Goal: Task Accomplishment & Management: Manage account settings

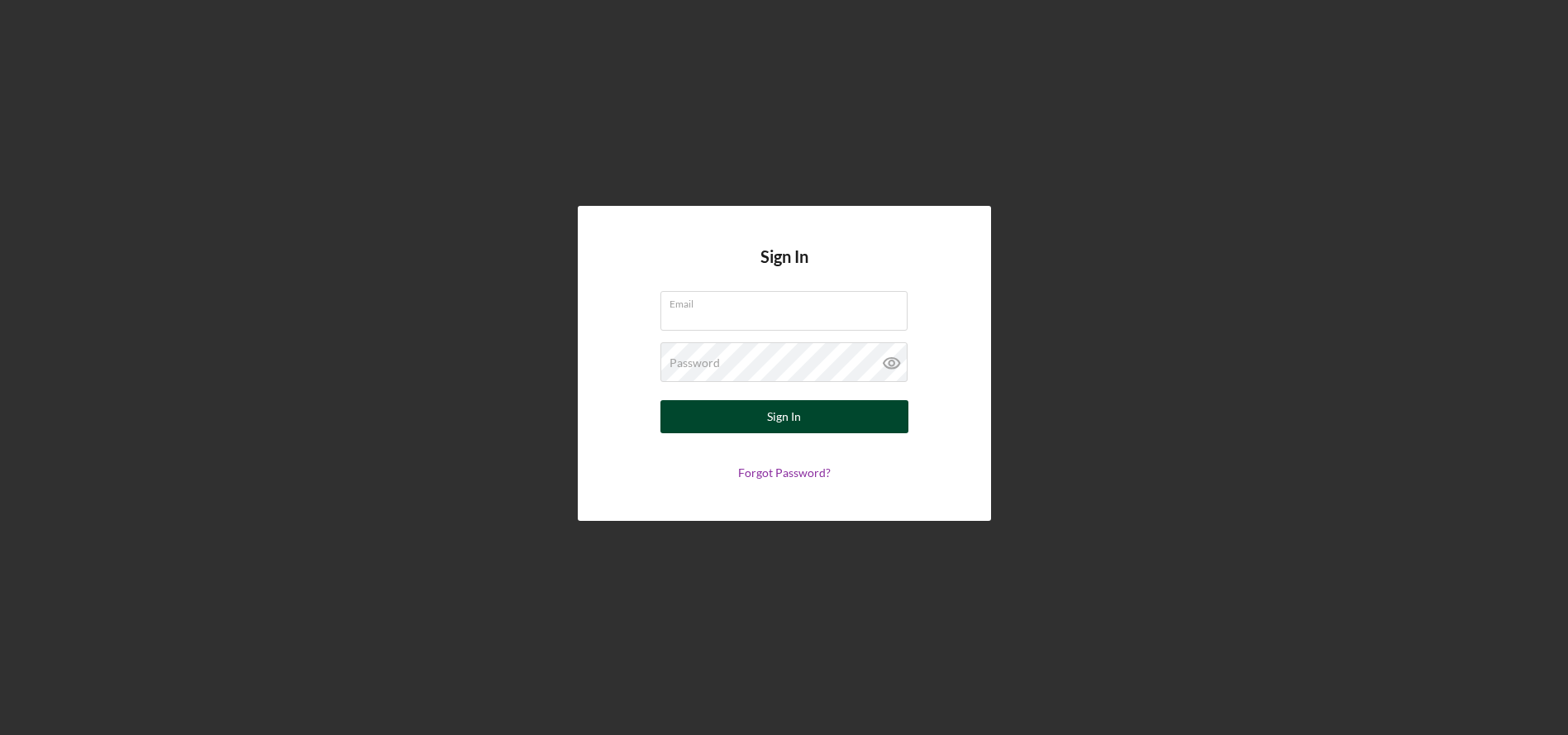
type input "[EMAIL_ADDRESS][DOMAIN_NAME]"
click at [796, 423] on div "Sign In" at bounding box center [784, 417] width 34 height 33
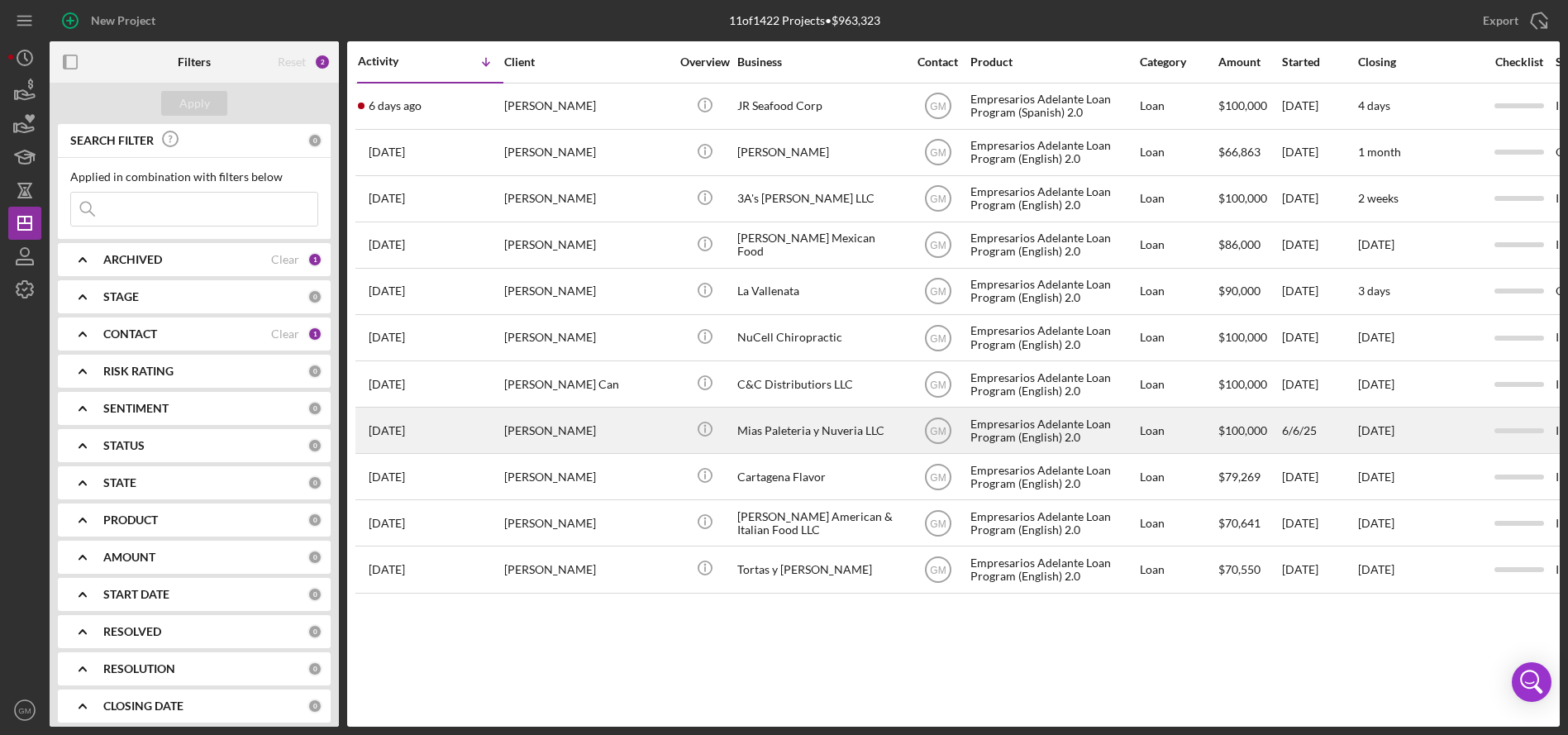
click at [817, 421] on div "Mias Paleteria y Nuveria LLC" at bounding box center [820, 429] width 166 height 44
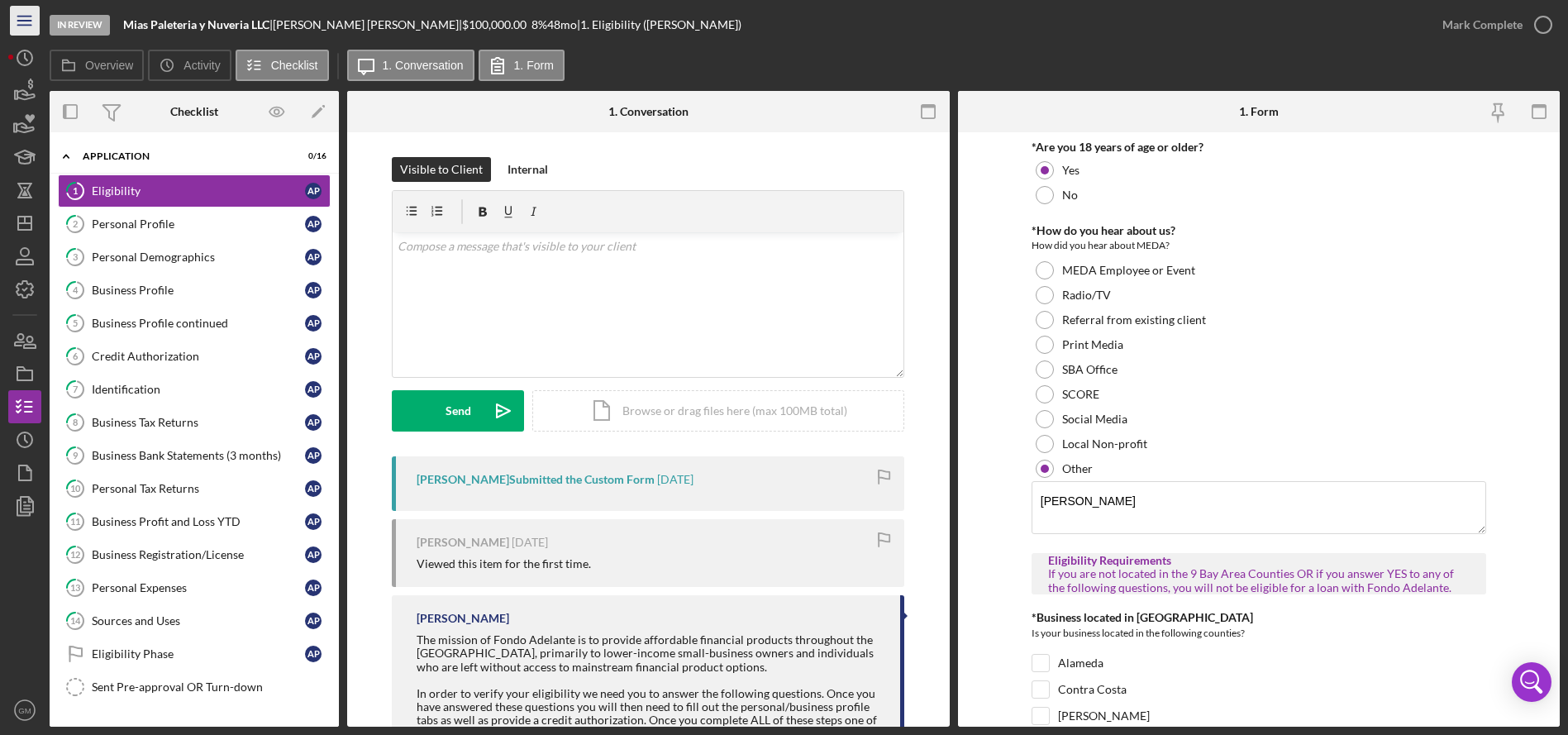
click at [18, 17] on line "button" at bounding box center [24, 17] width 14 height 0
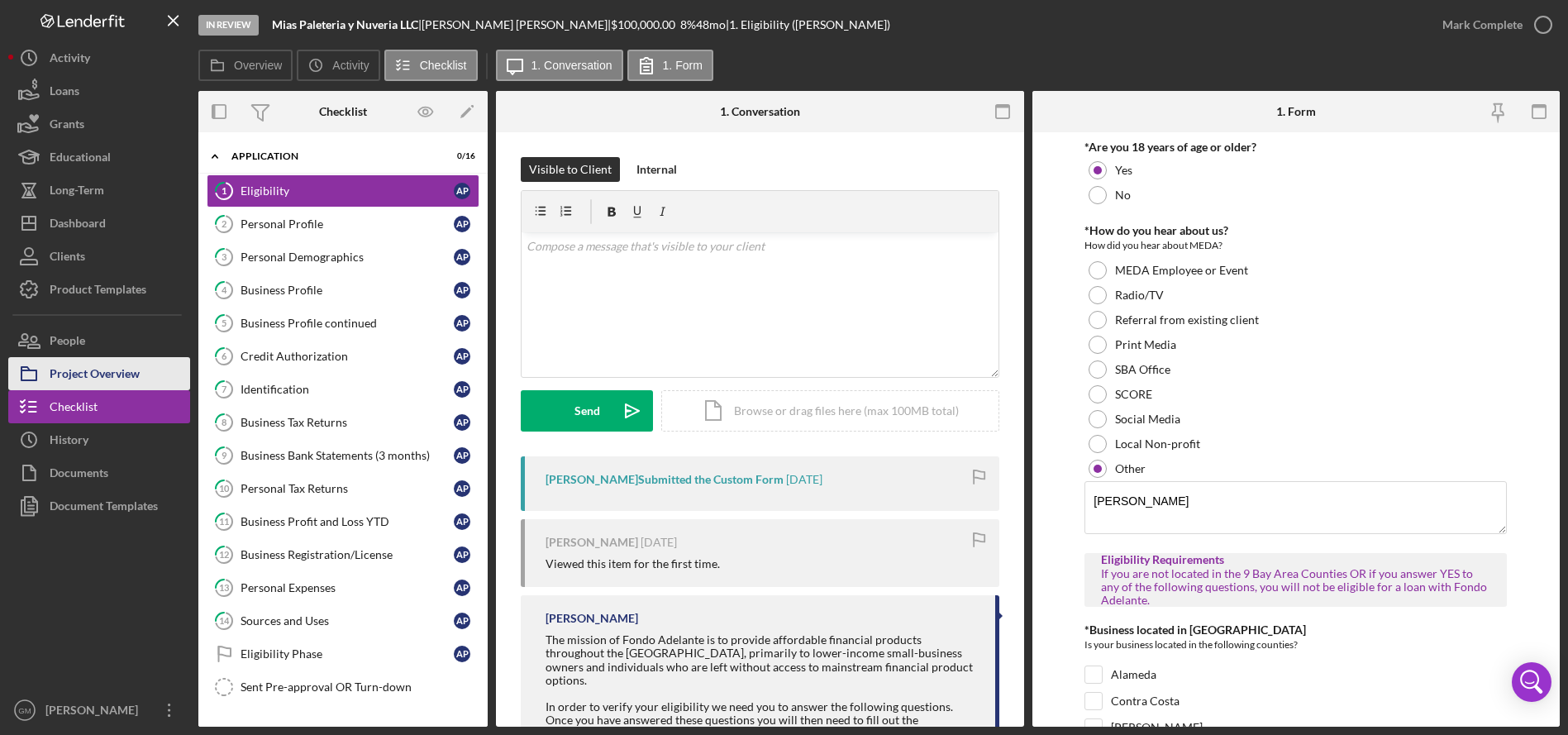
click at [114, 369] on div "Project Overview" at bounding box center [94, 376] width 91 height 37
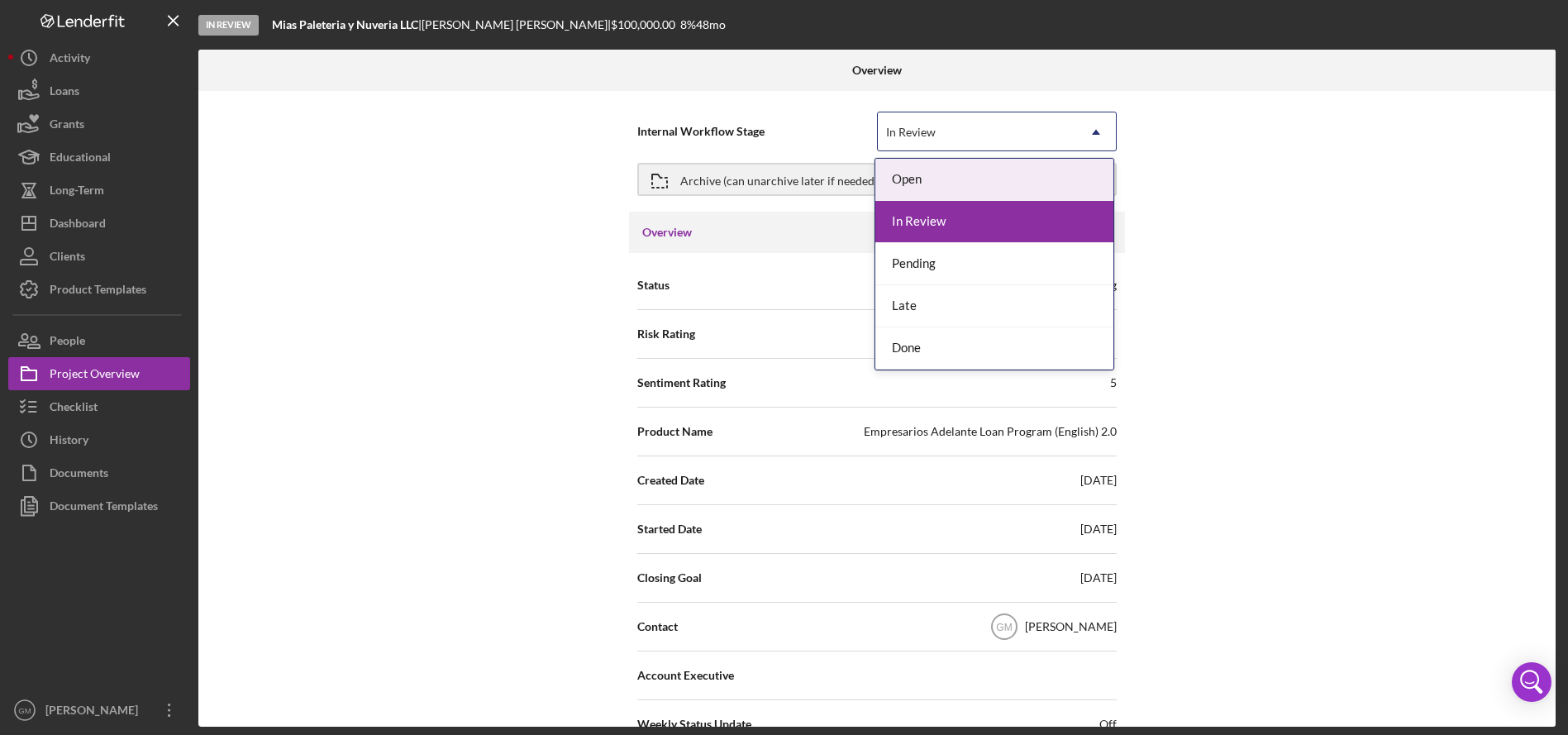
click at [931, 139] on div "In Review" at bounding box center [977, 131] width 199 height 38
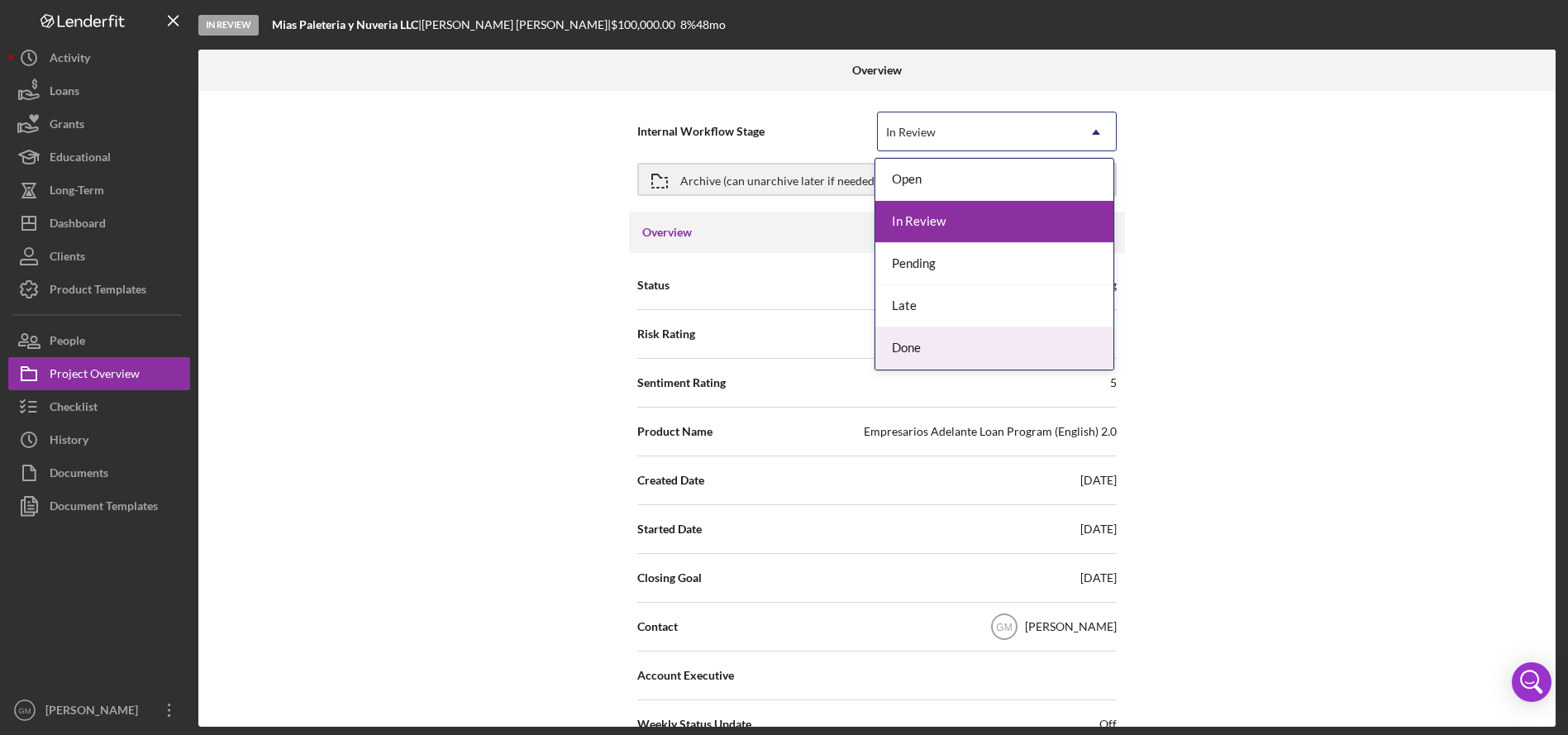
click at [924, 345] on div "Done" at bounding box center [994, 348] width 238 height 42
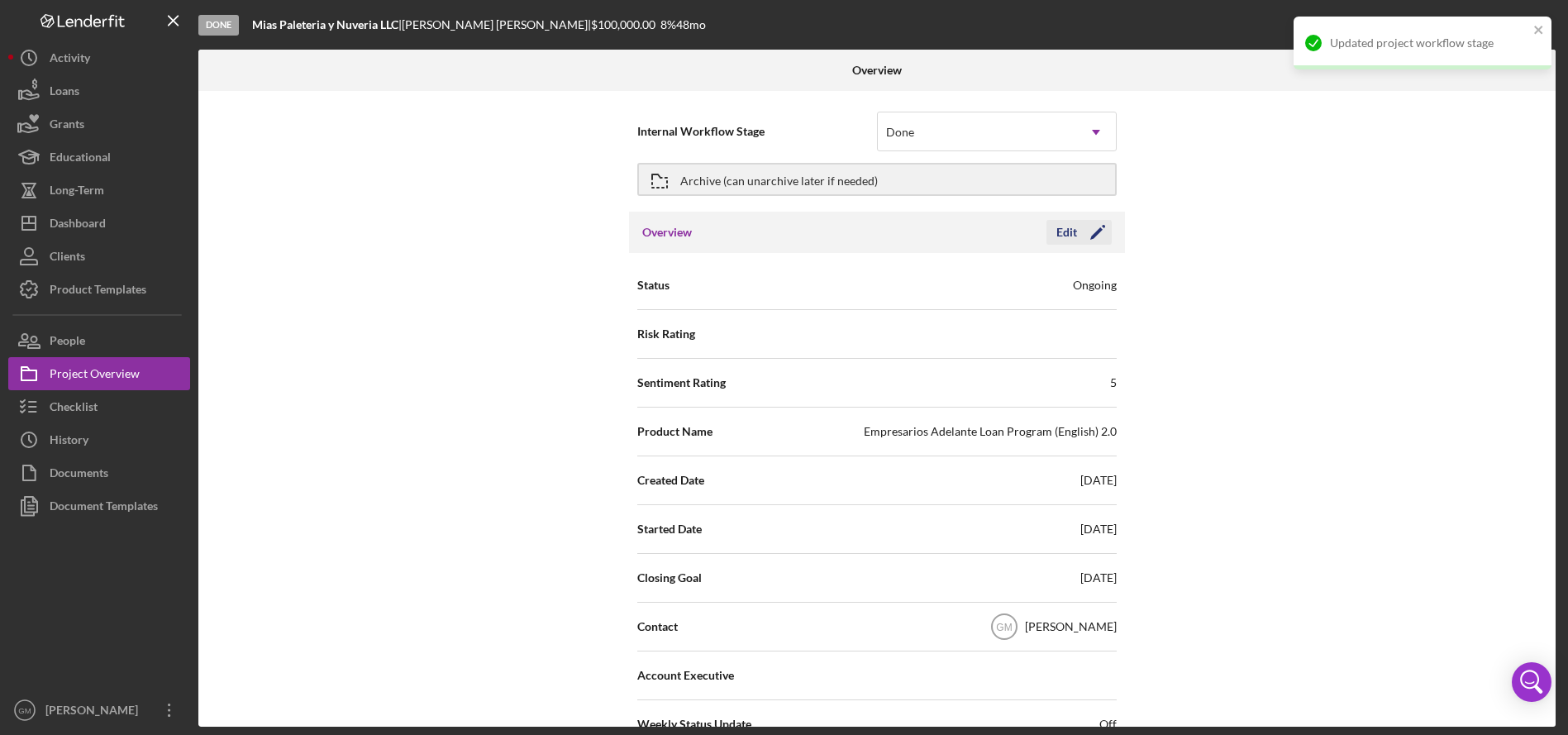
click at [1059, 231] on div "Edit" at bounding box center [1066, 232] width 20 height 24
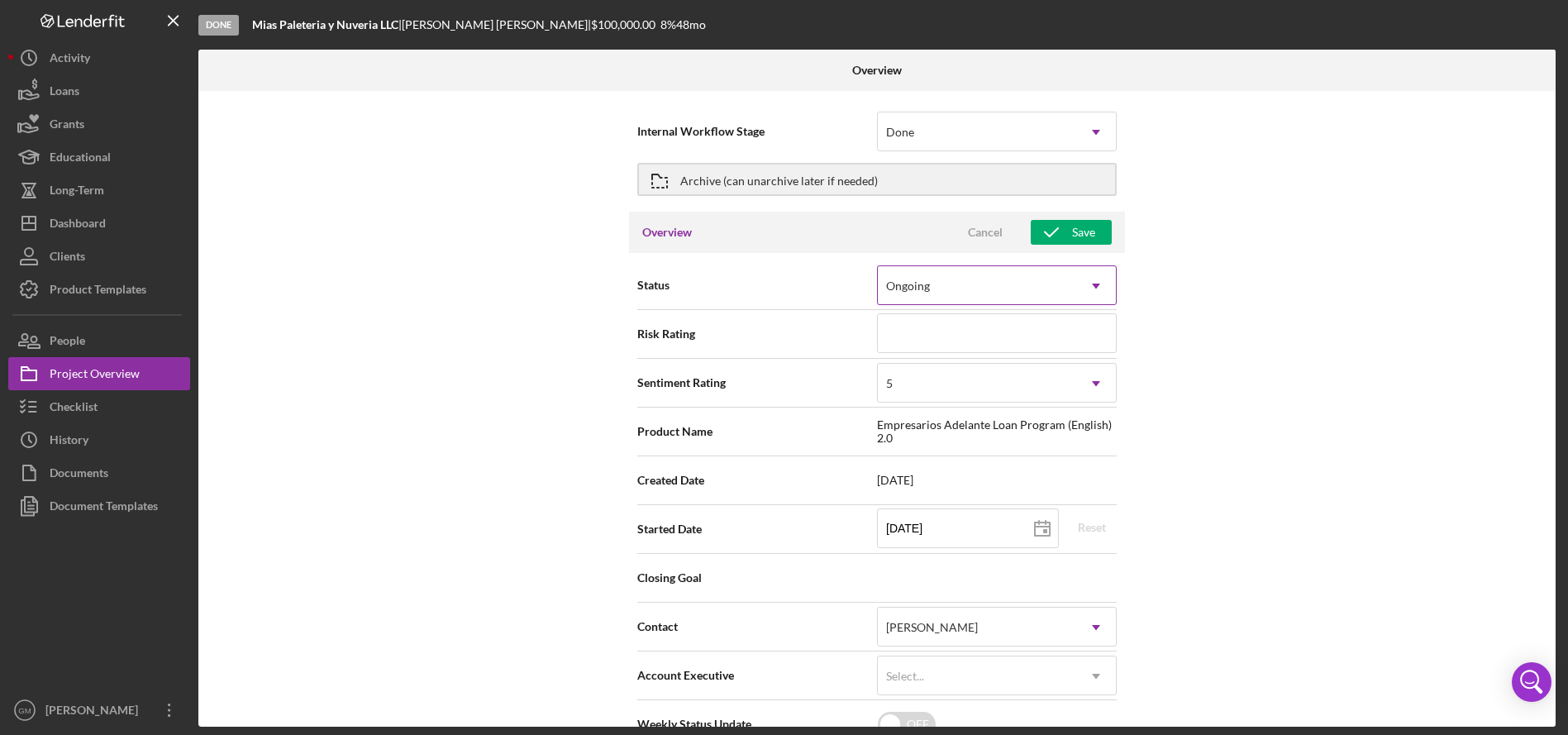
click at [969, 297] on div "Ongoing" at bounding box center [977, 285] width 199 height 38
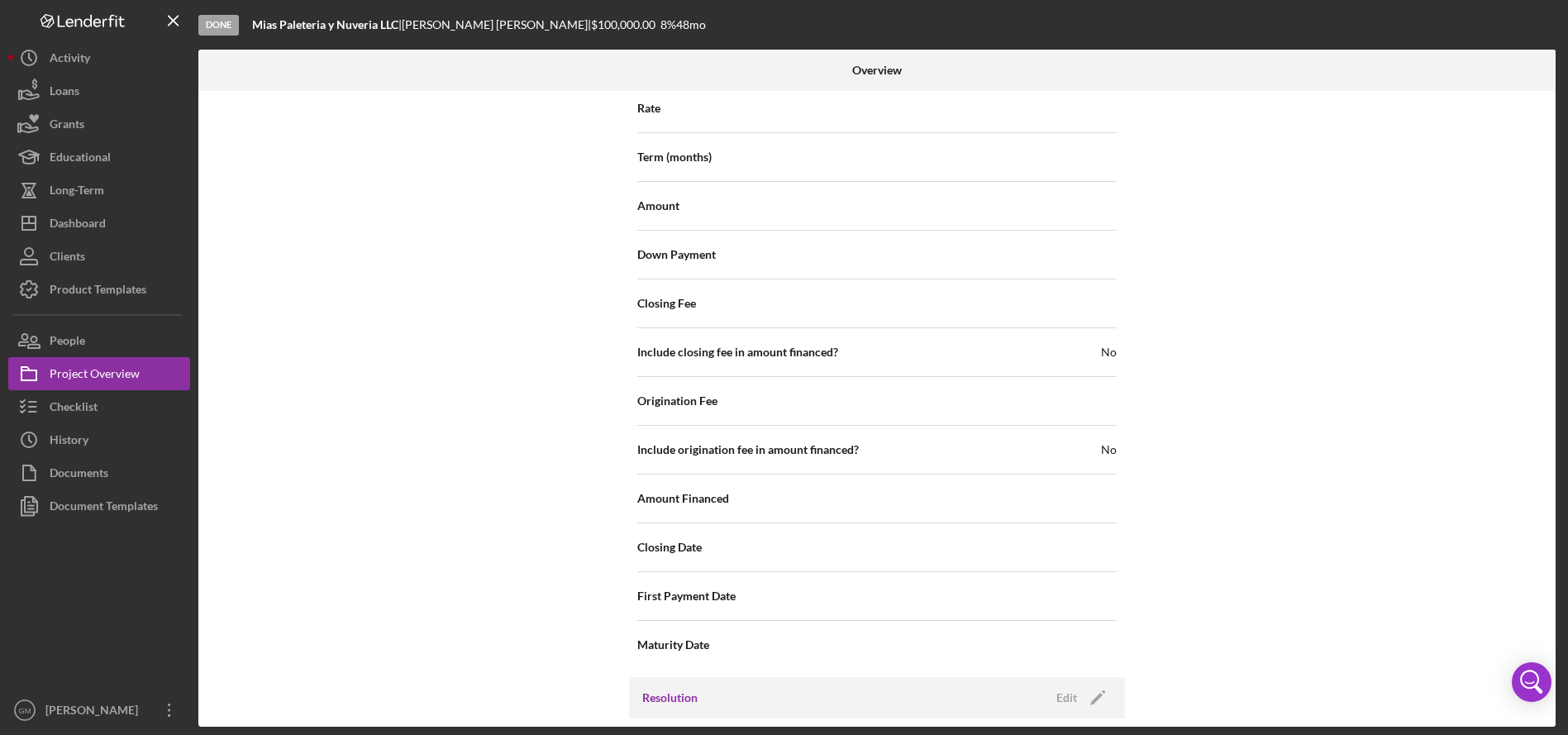
scroll to position [1750, 0]
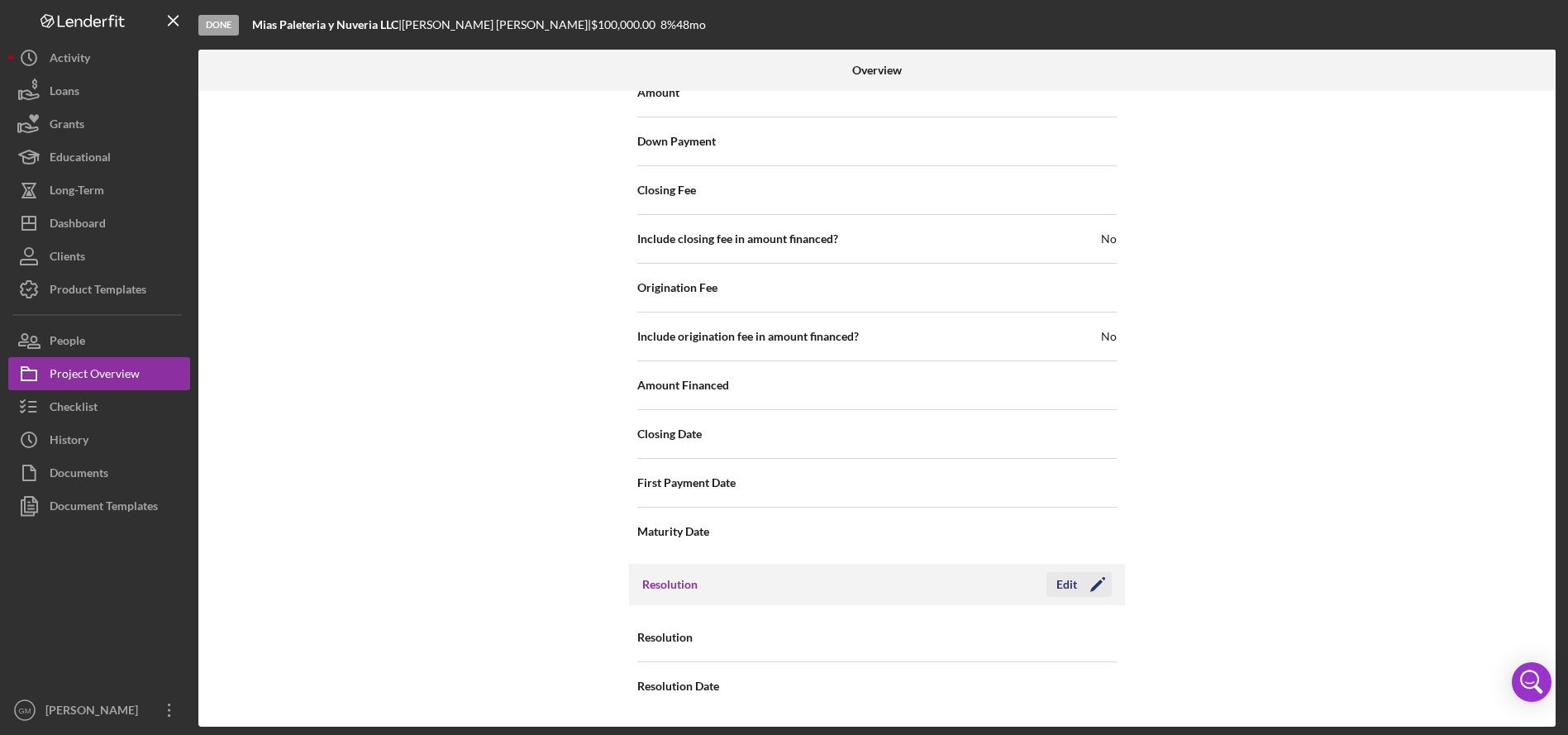
click at [1072, 591] on div "Edit" at bounding box center [1066, 583] width 20 height 24
click at [944, 657] on div "Resolution Select... Icon/Dropdown Arrow" at bounding box center [877, 637] width 479 height 41
click at [940, 636] on div "Select..." at bounding box center [977, 638] width 199 height 38
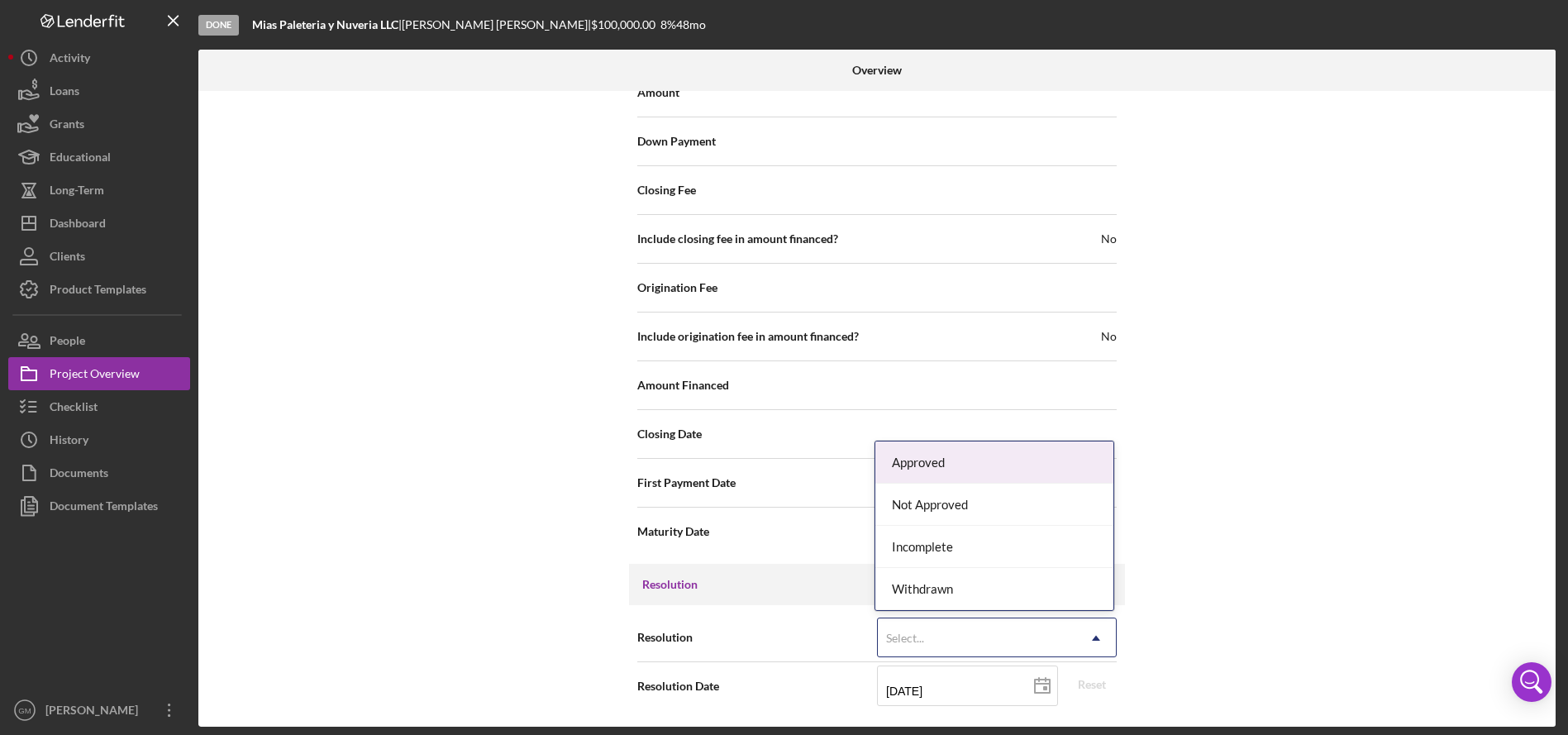
drag, startPoint x: 927, startPoint y: 457, endPoint x: 921, endPoint y: 533, distance: 76.2
click at [927, 457] on div "Approved" at bounding box center [994, 461] width 238 height 42
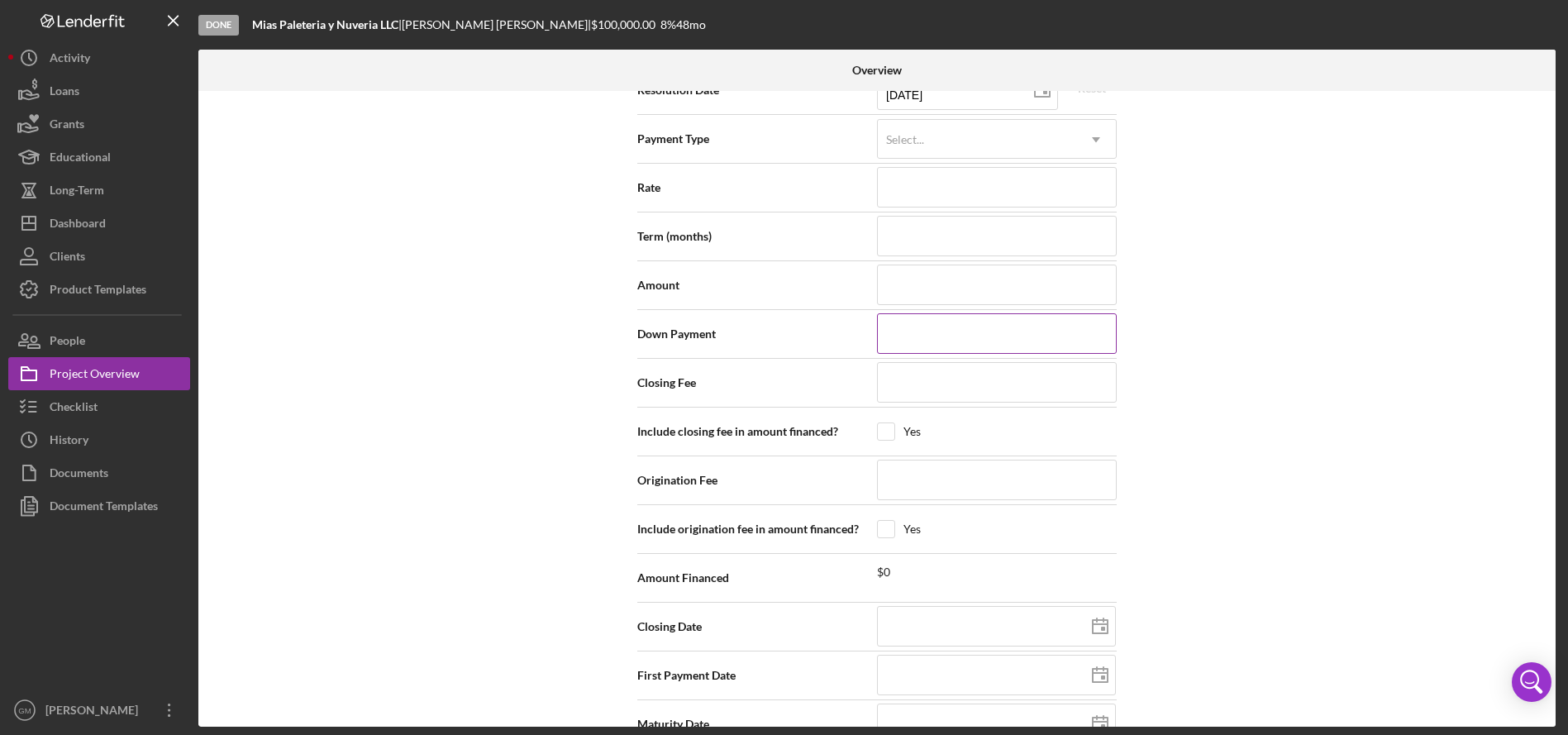
scroll to position [2288, 0]
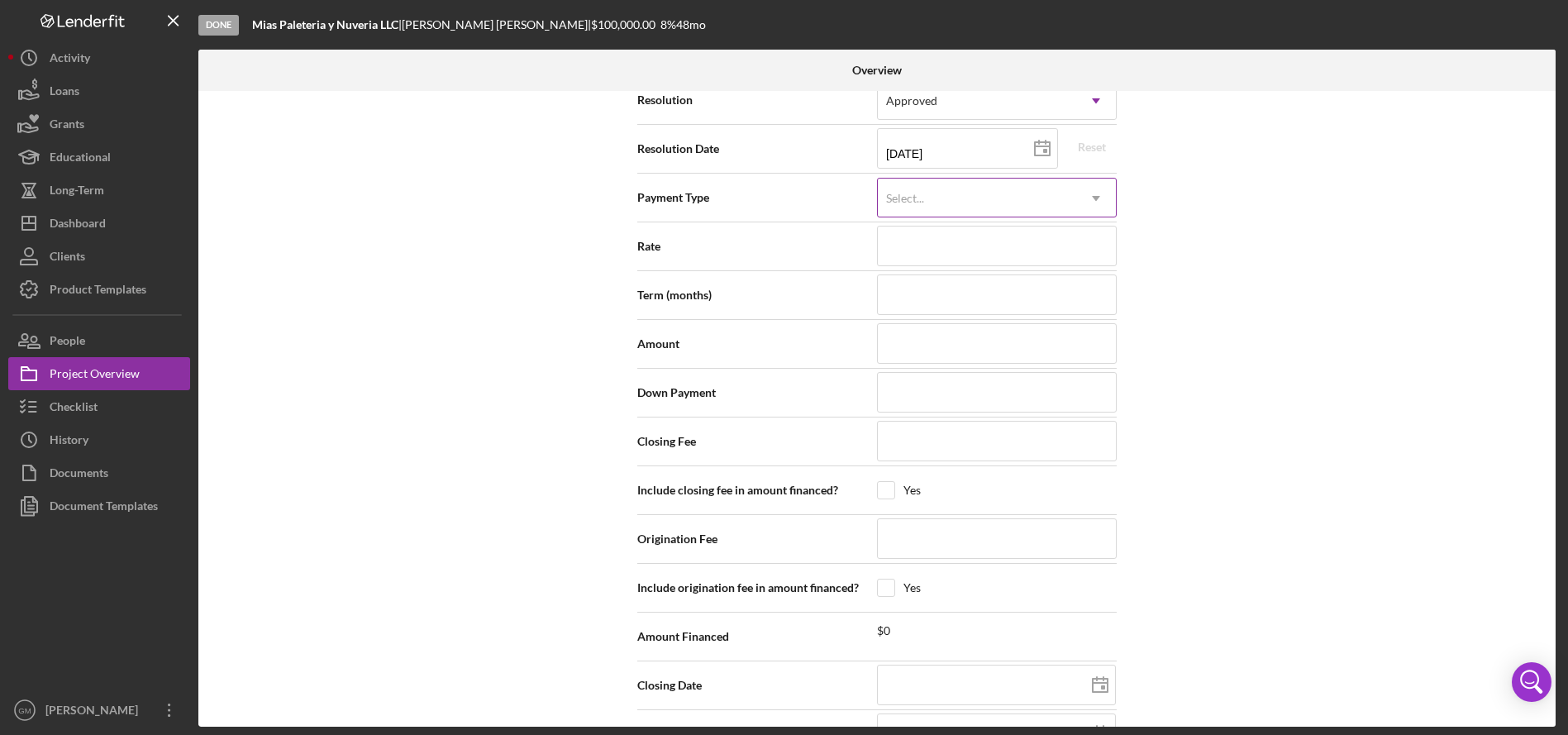
click at [916, 200] on div "Select..." at bounding box center [905, 199] width 38 height 14
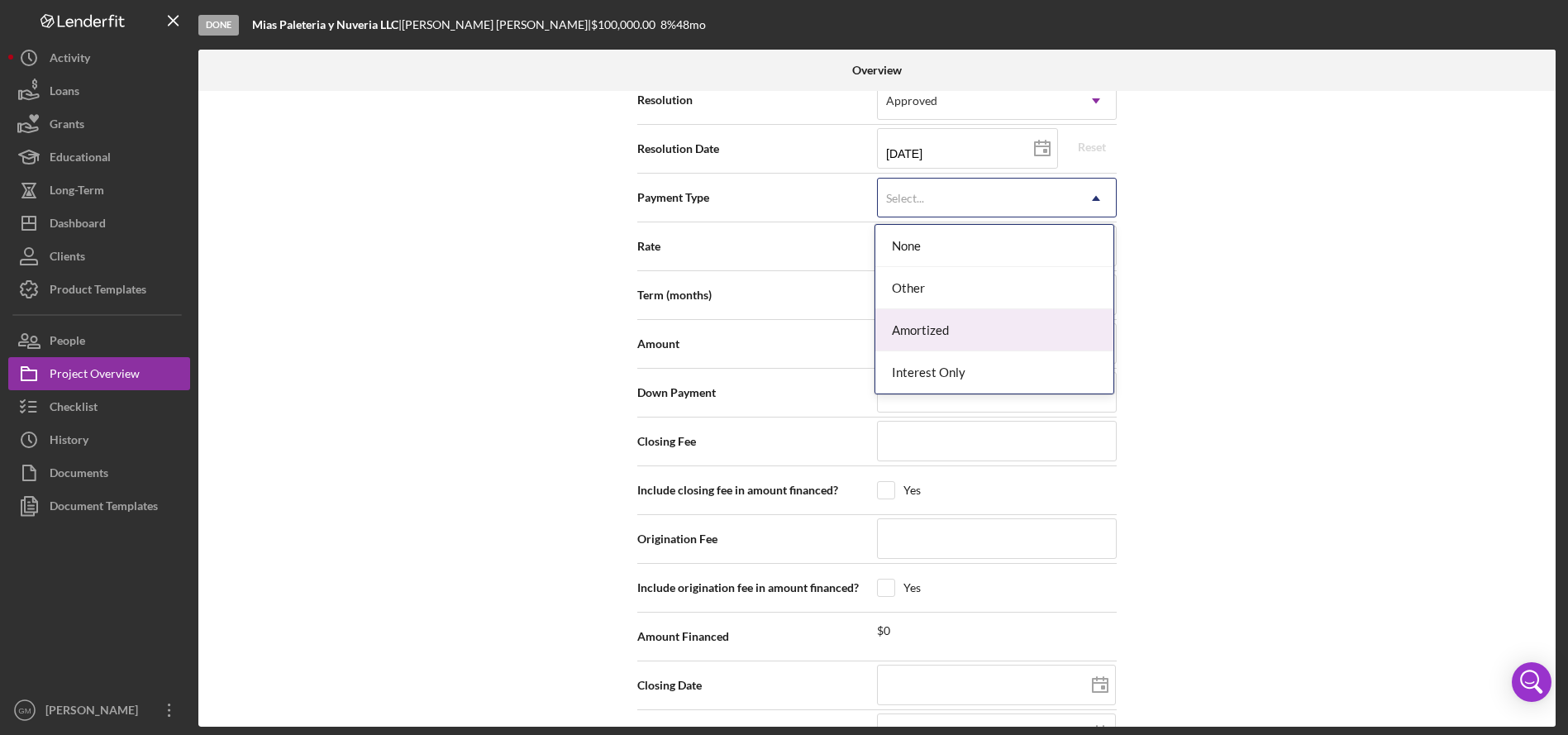
click at [934, 341] on div "Amortized" at bounding box center [994, 329] width 238 height 42
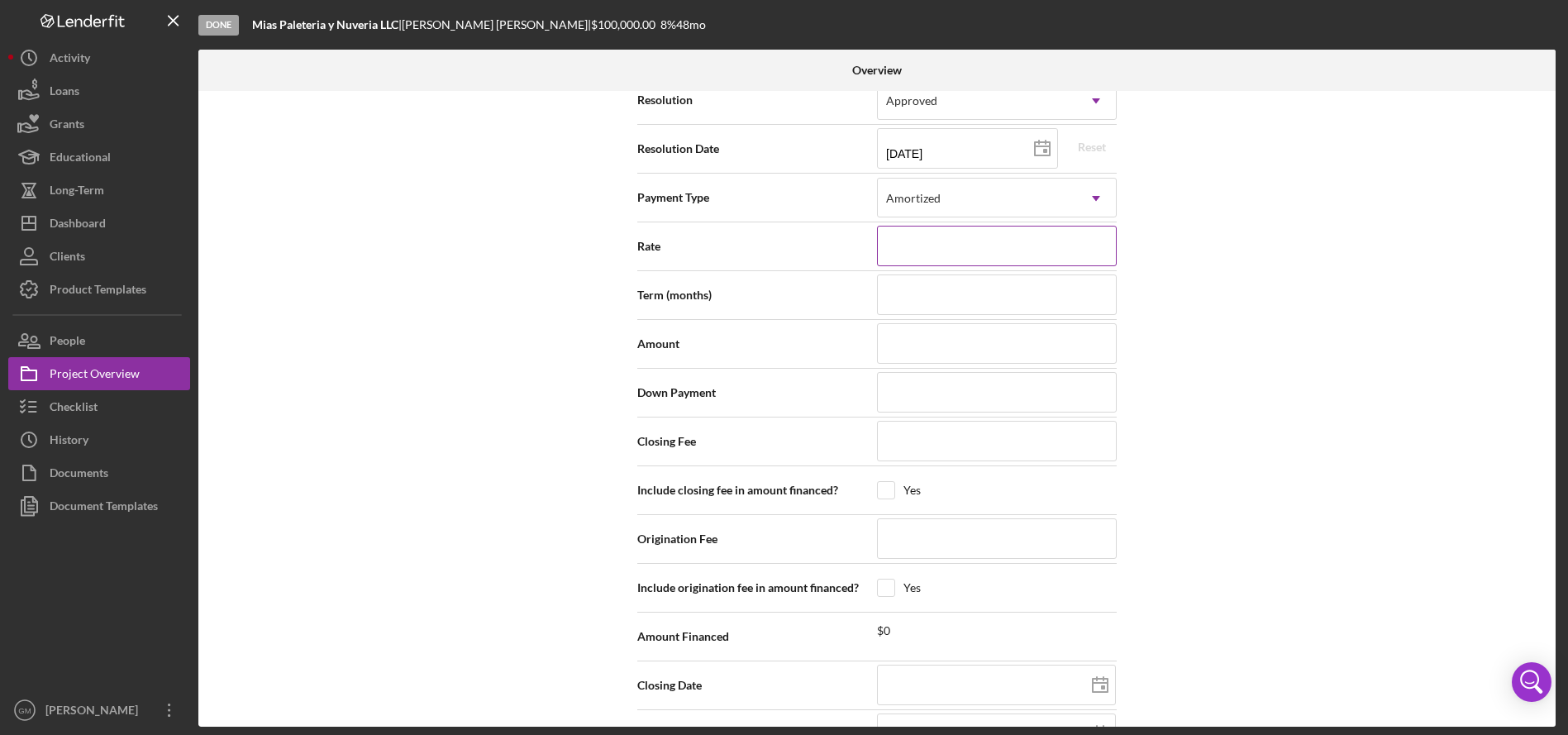
click at [903, 251] on input at bounding box center [997, 245] width 240 height 40
type input "7%"
type input "7.000%"
click at [903, 300] on input at bounding box center [997, 294] width 240 height 40
type input "7"
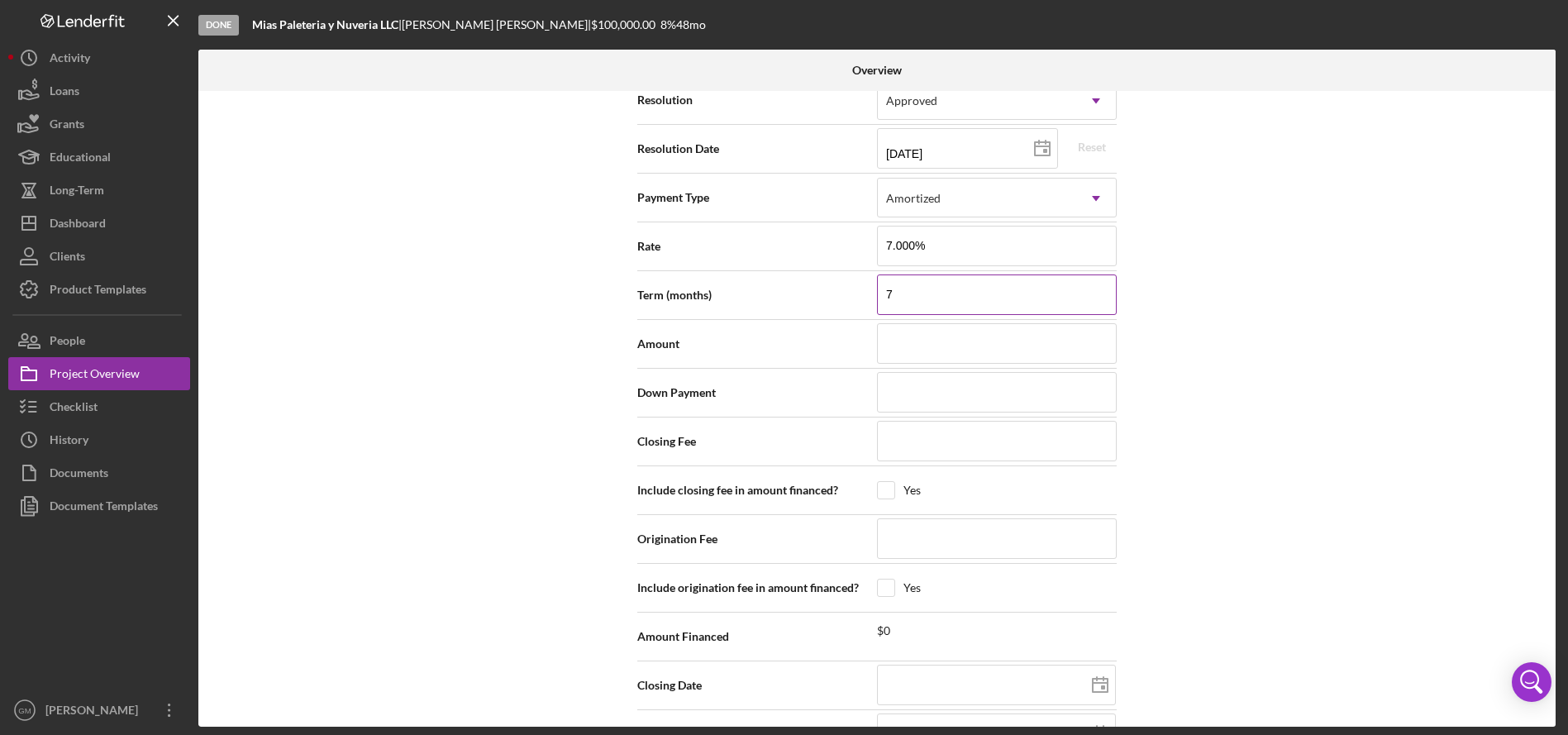
type input "72"
click at [914, 341] on input at bounding box center [997, 343] width 240 height 40
type input "$1"
type input "$10"
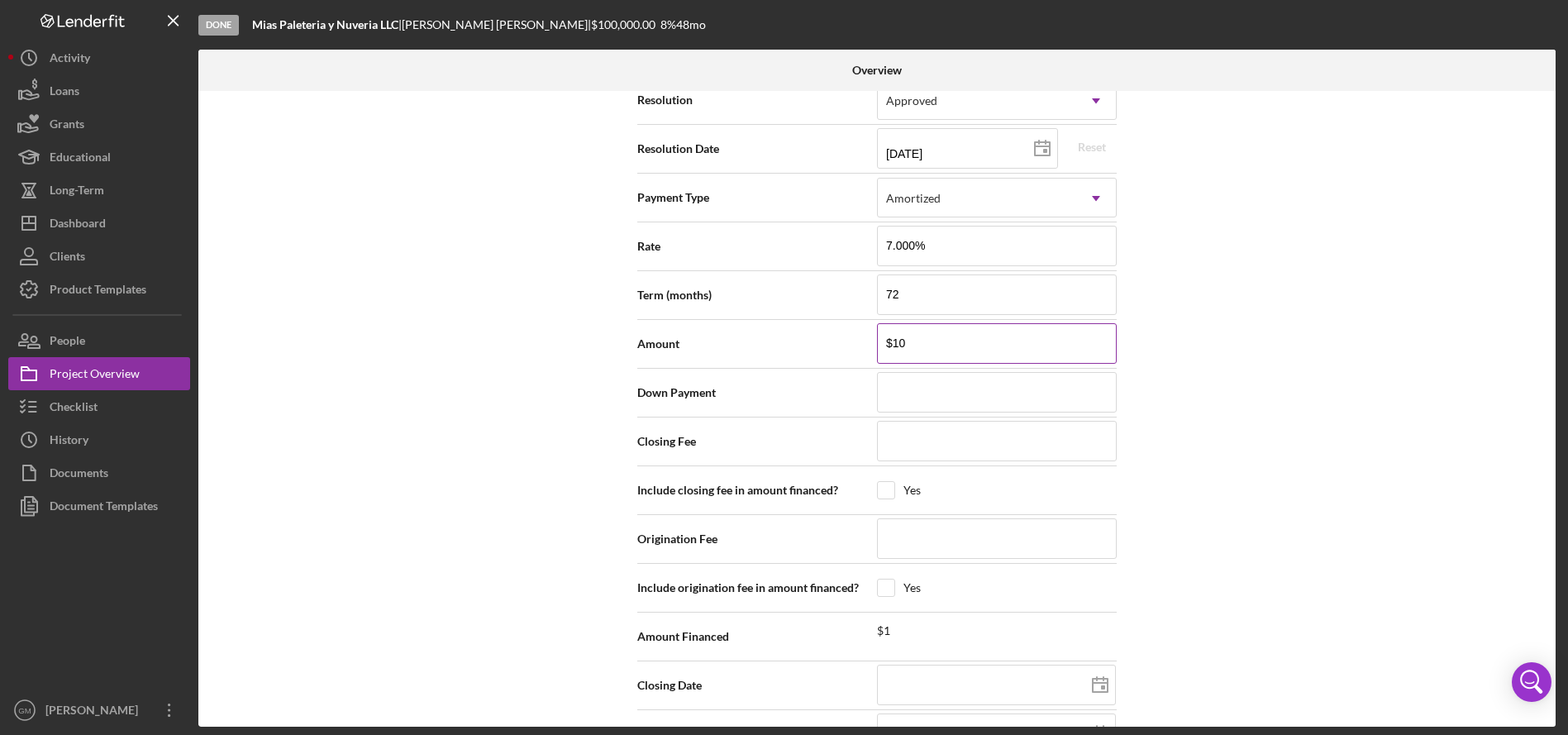
type input "$100"
type input "$1,000"
type input "$10,000"
type input "$100,000"
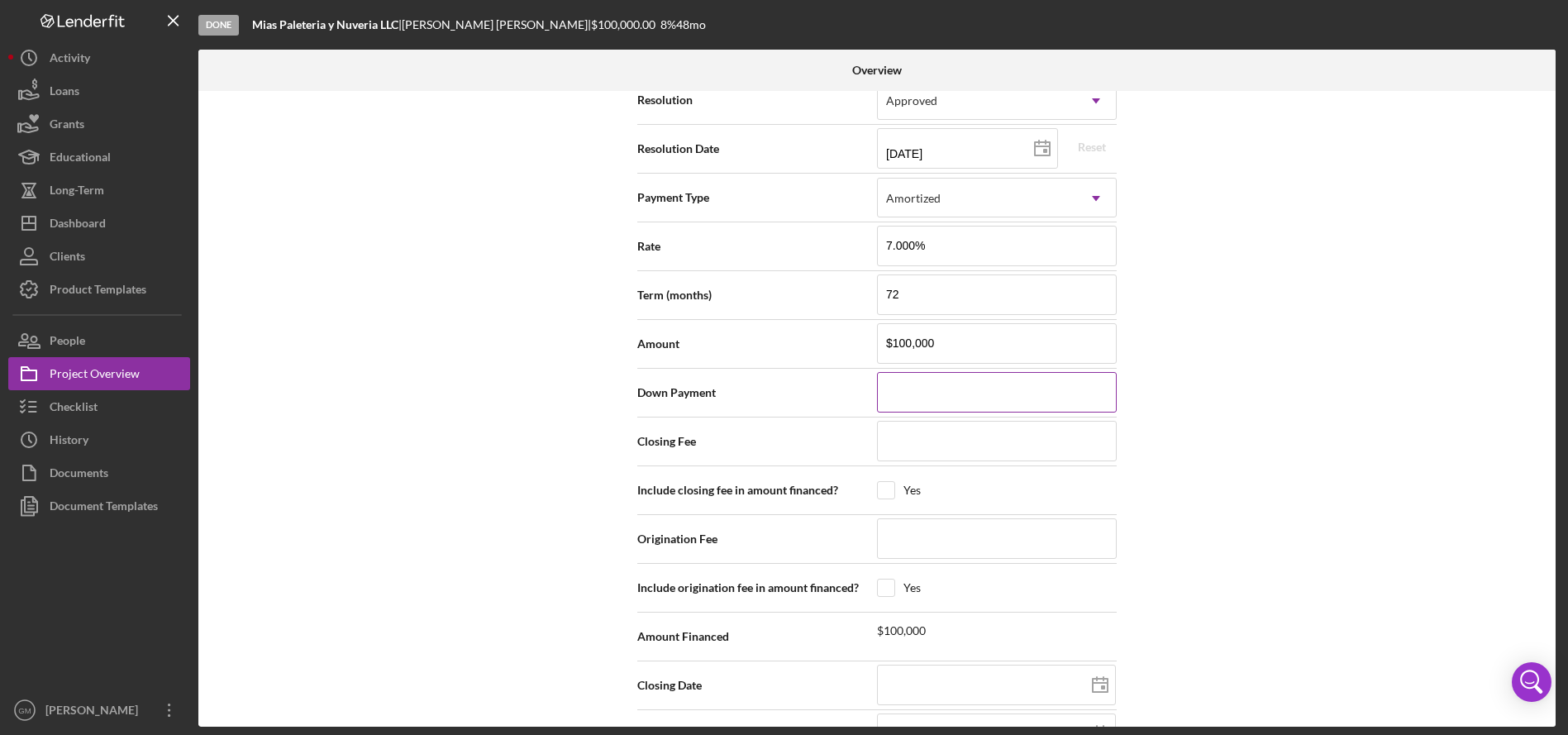
click at [919, 396] on input at bounding box center [997, 391] width 240 height 40
click at [919, 447] on input at bounding box center [997, 440] width 240 height 40
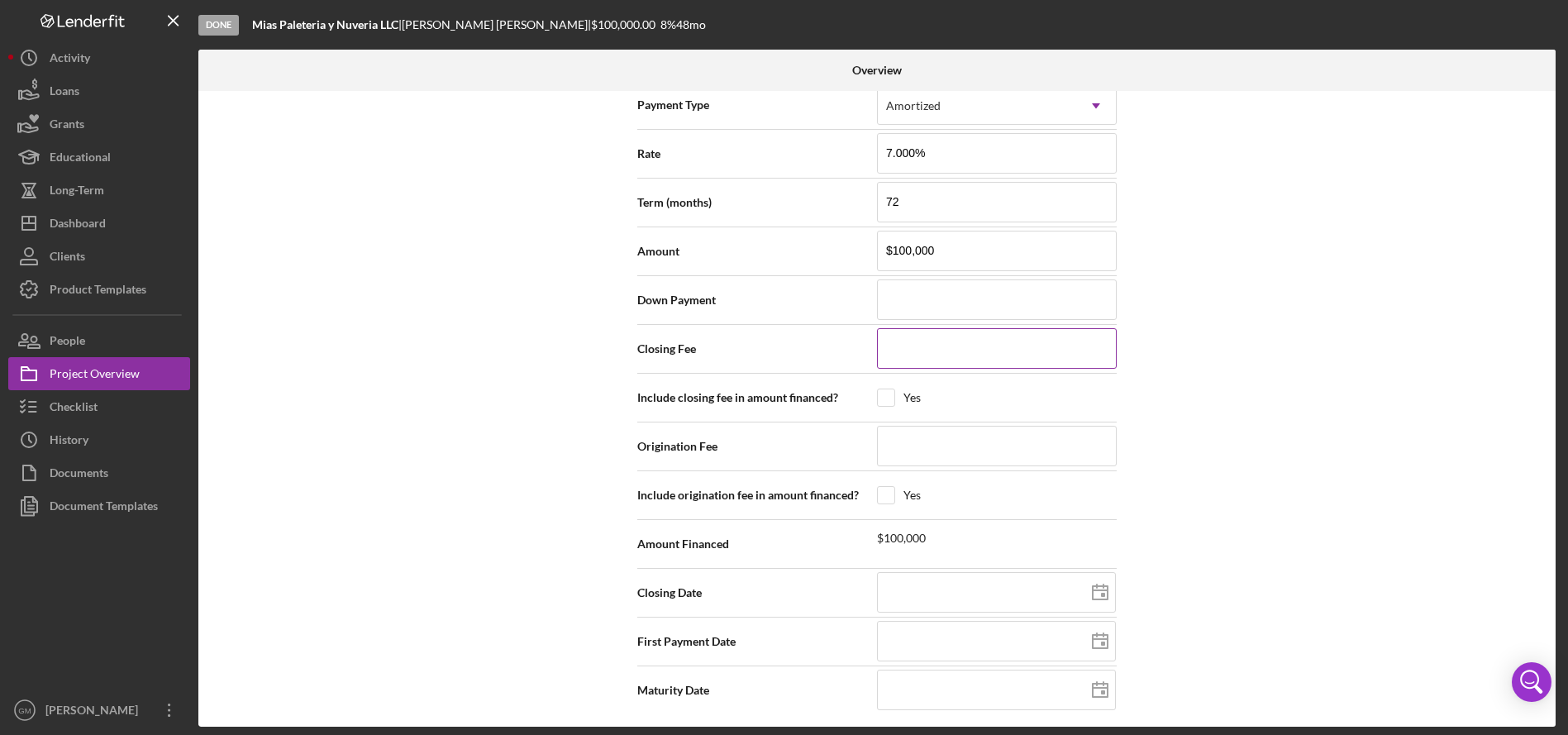
type input "$3"
type input "$30"
type input "$300"
type input "$3,000"
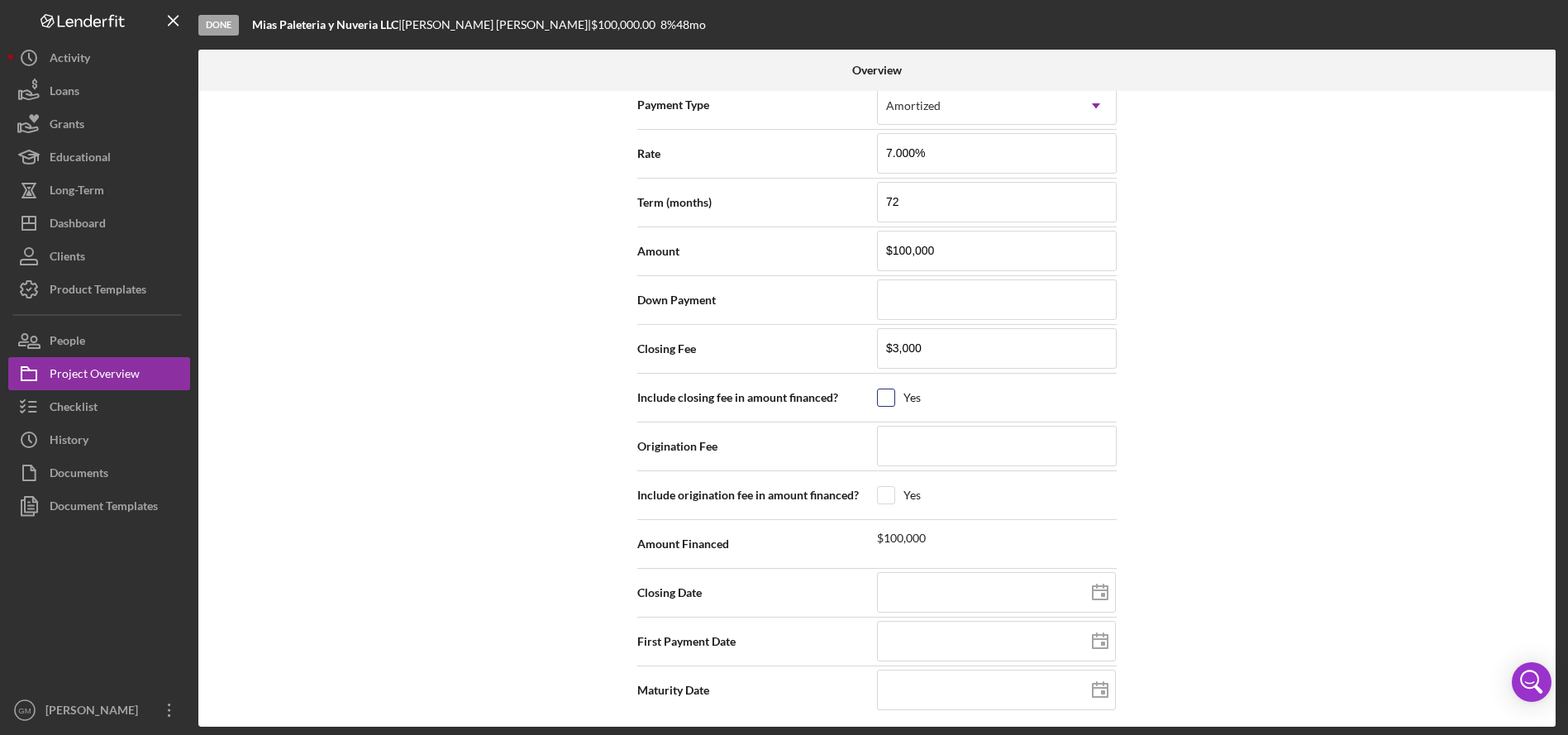
click at [888, 401] on input "checkbox" at bounding box center [885, 397] width 17 height 17
checkbox input "true"
drag, startPoint x: 941, startPoint y: 346, endPoint x: 869, endPoint y: 345, distance: 72.0
click at [869, 345] on div "Closing Fee $3,000" at bounding box center [877, 345] width 479 height 41
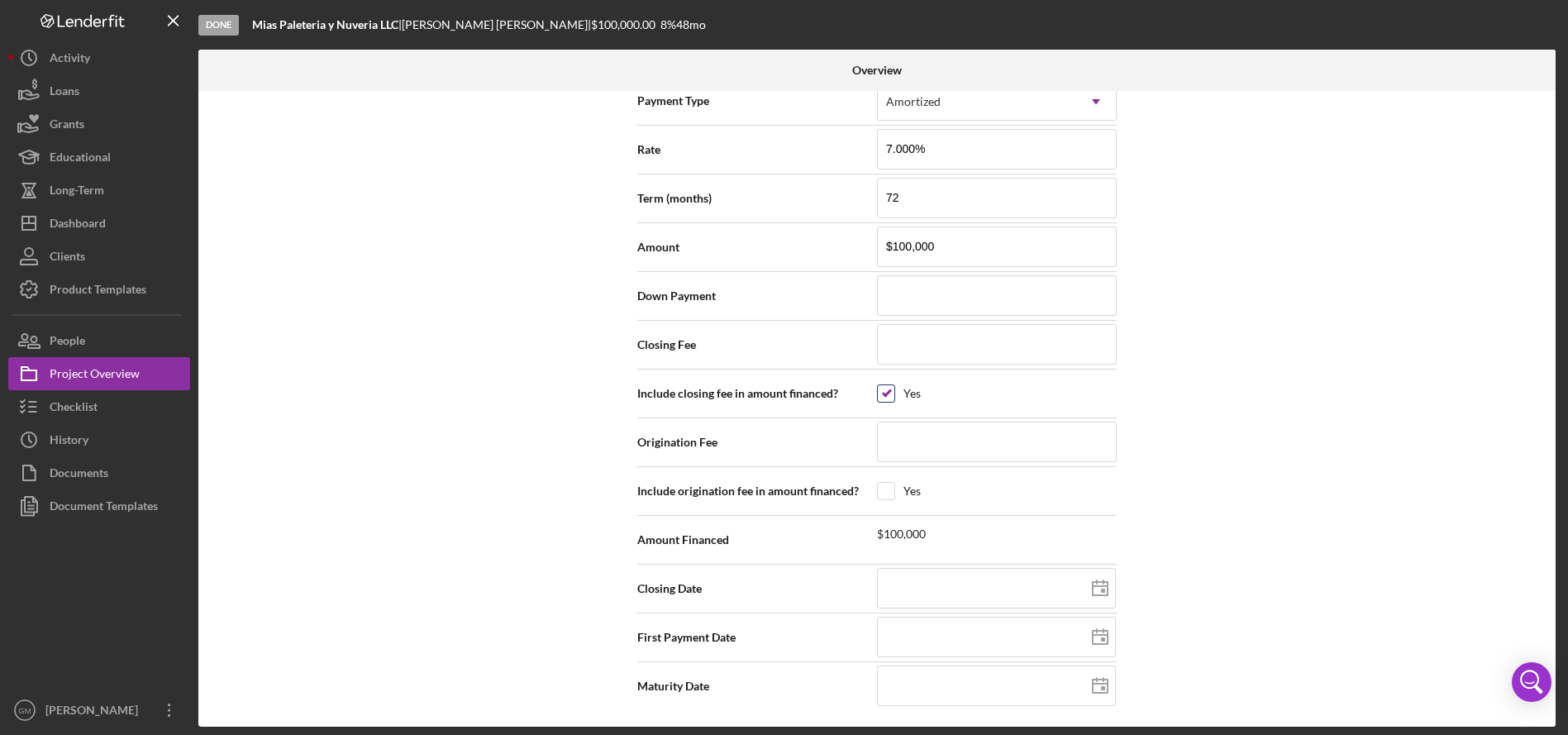
click at [884, 391] on input "checkbox" at bounding box center [885, 393] width 17 height 17
checkbox input "false"
click at [889, 447] on input at bounding box center [997, 441] width 240 height 40
paste input "$3,000"
type input "$3,000"
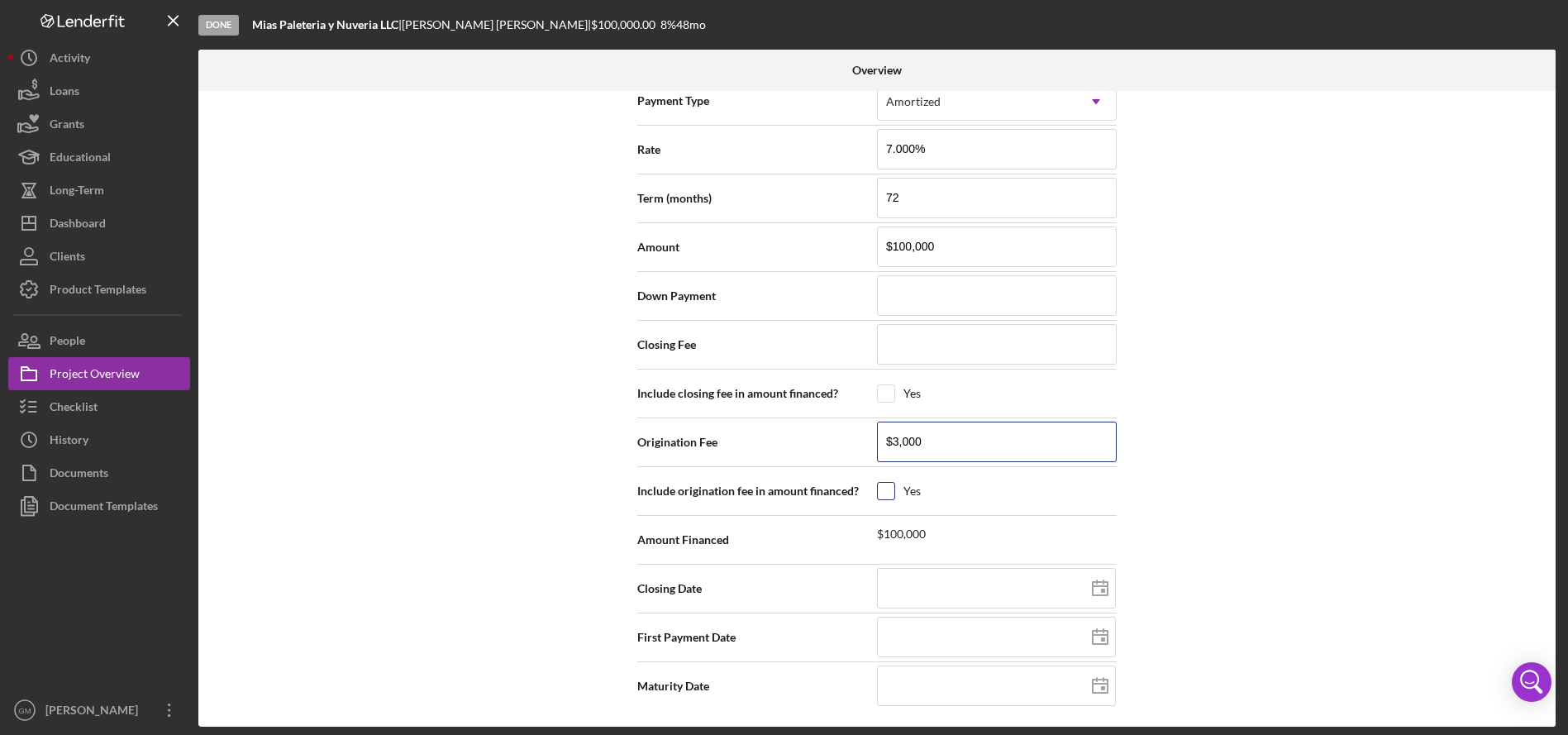
type input "$3,000"
click at [880, 490] on input "checkbox" at bounding box center [885, 491] width 17 height 17
checkbox input "true"
click at [1239, 482] on div "Internal Workflow Stage Done Icon/Dropdown Arrow Archive (can unarchive later i…" at bounding box center [877, 408] width 1358 height 636
click at [884, 491] on input "checkbox" at bounding box center [885, 491] width 17 height 17
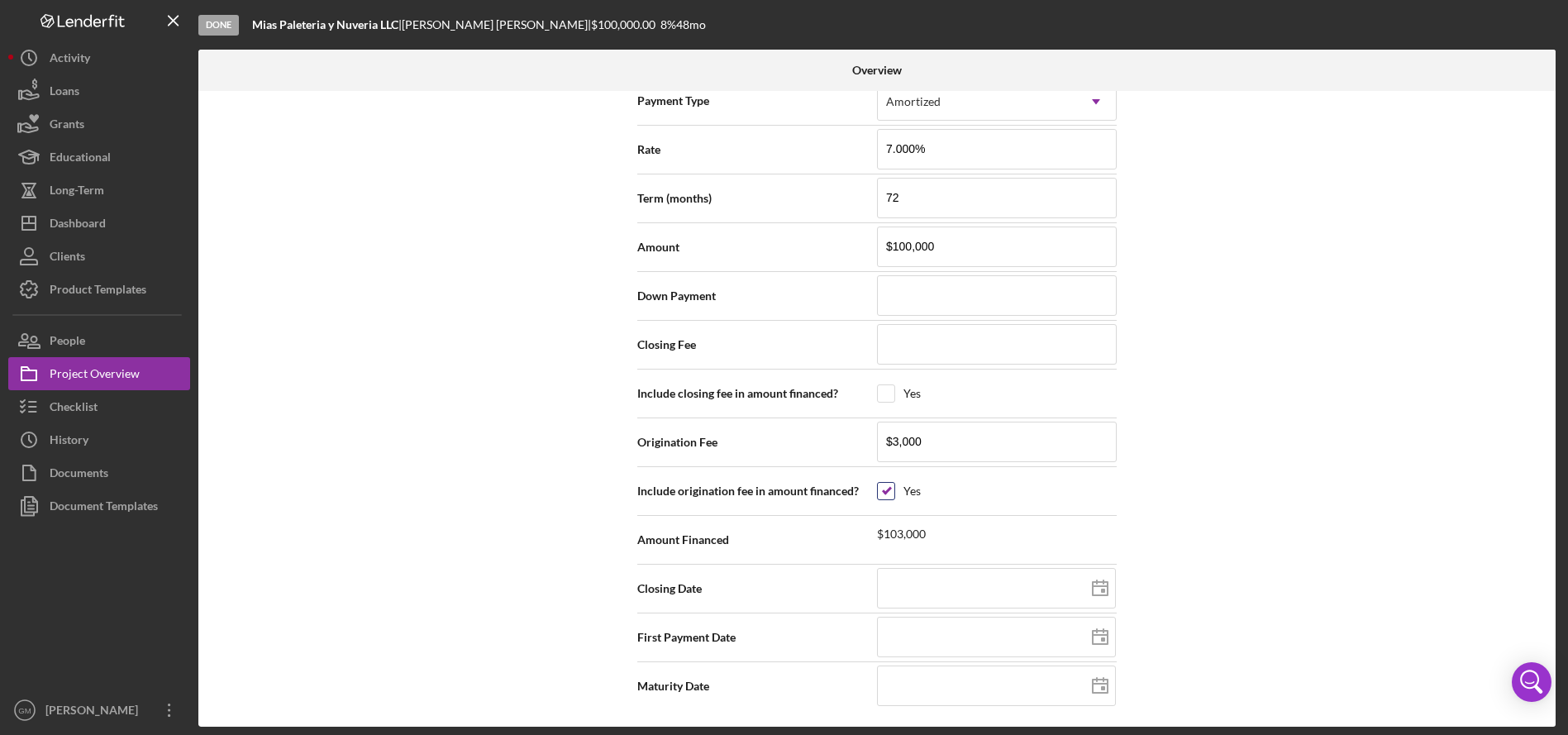
checkbox input "false"
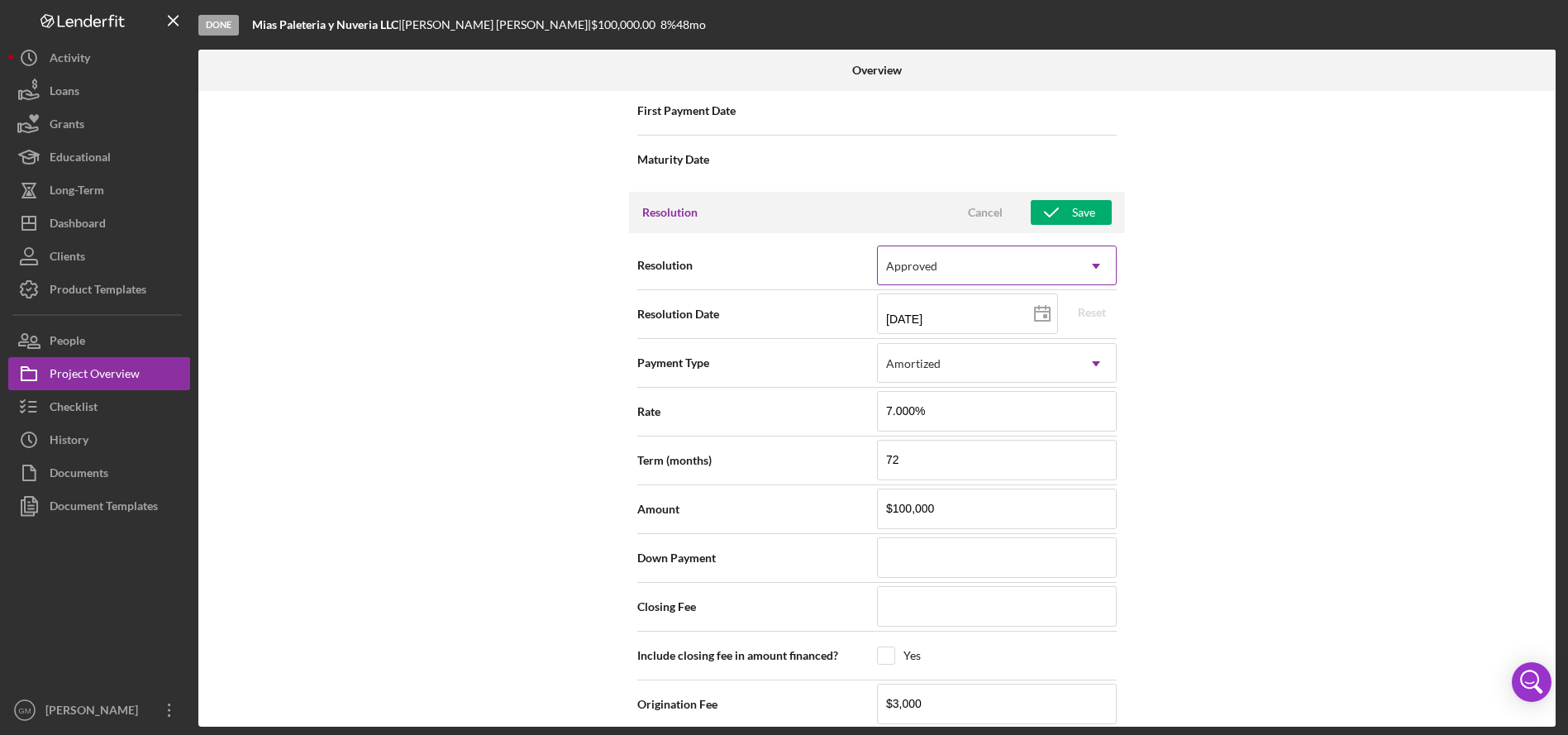
scroll to position [2124, 0]
click at [1062, 194] on div "Resolution Cancel Save" at bounding box center [877, 210] width 496 height 41
click at [1059, 217] on icon "button" at bounding box center [1051, 210] width 41 height 41
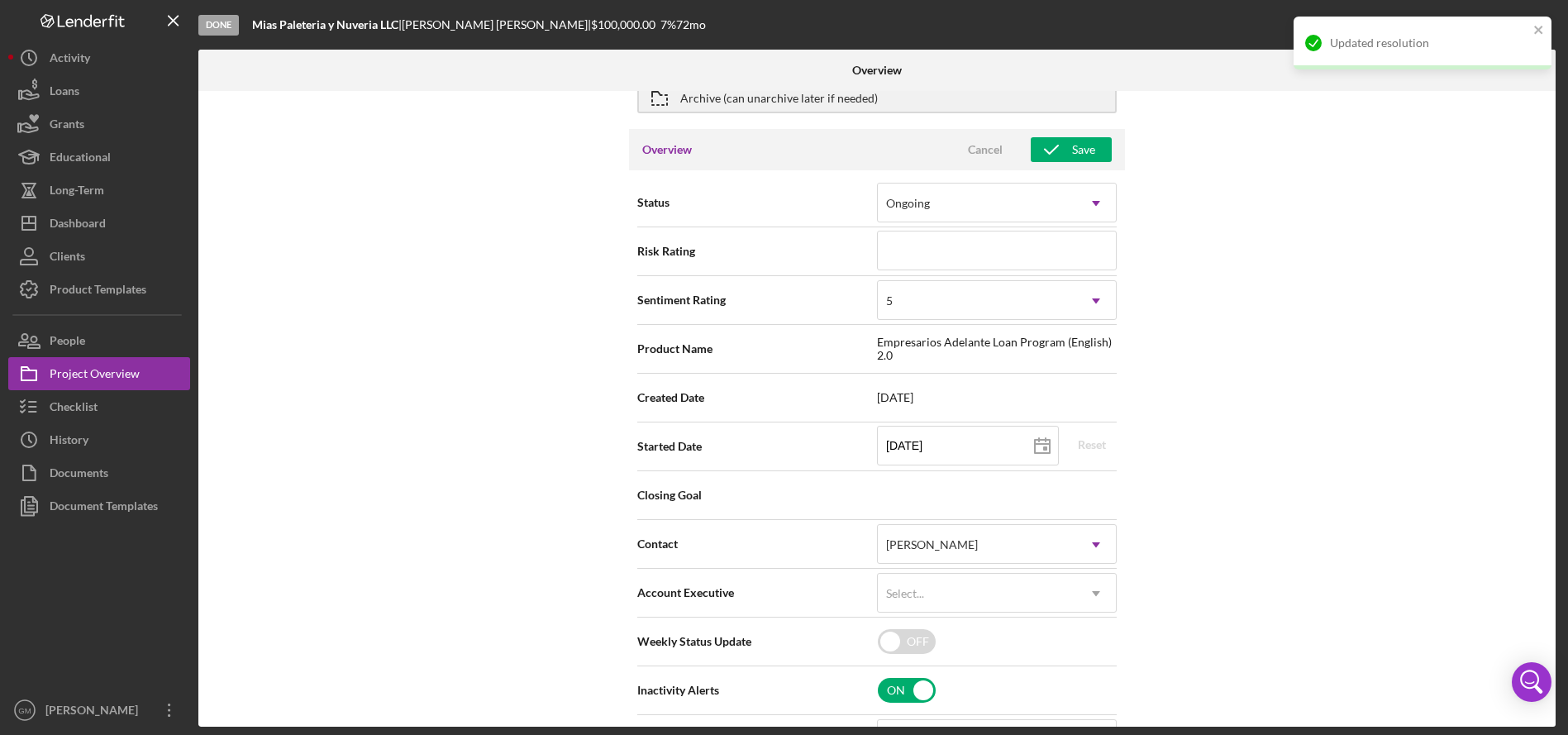
scroll to position [0, 0]
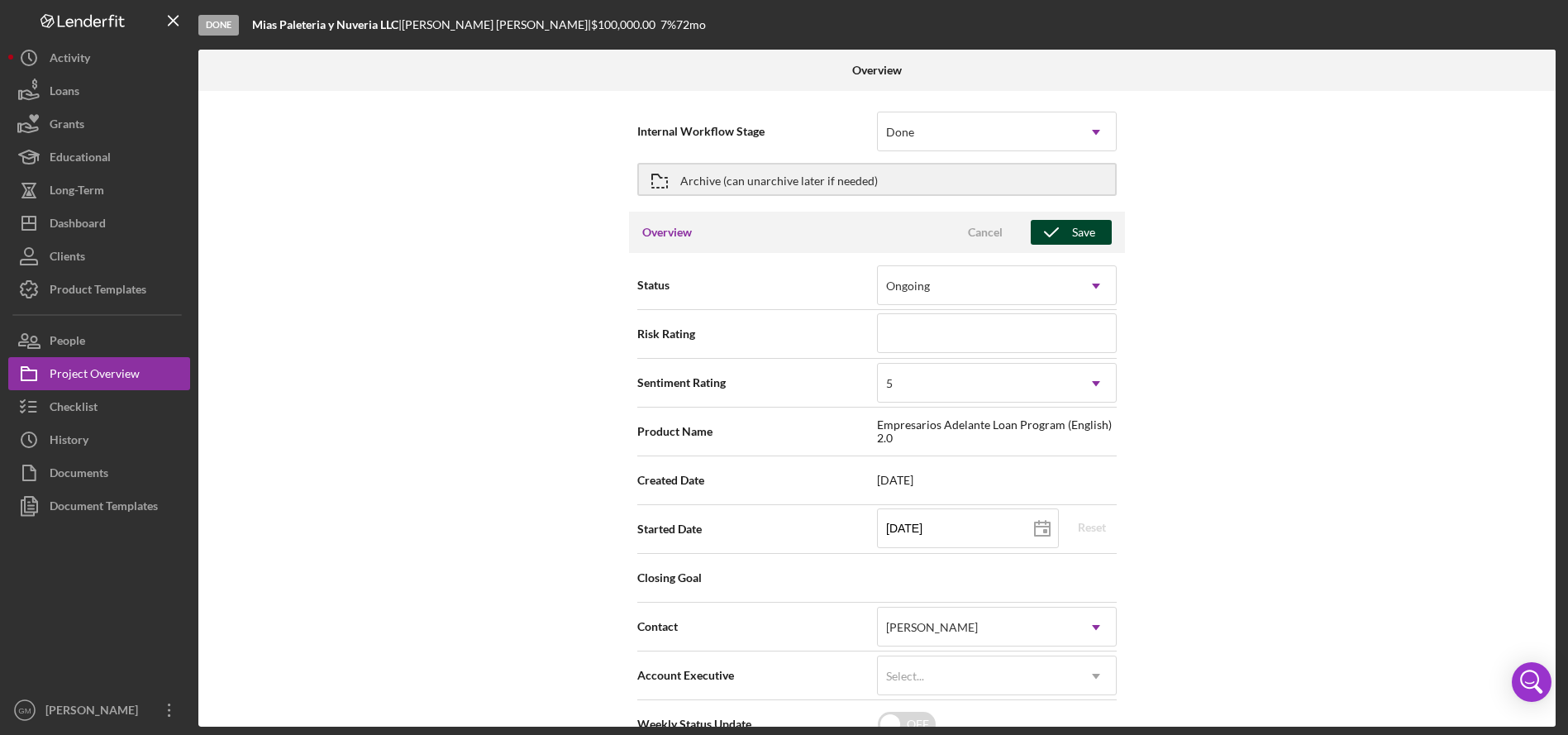
click at [1072, 227] on div "Save" at bounding box center [1084, 232] width 23 height 24
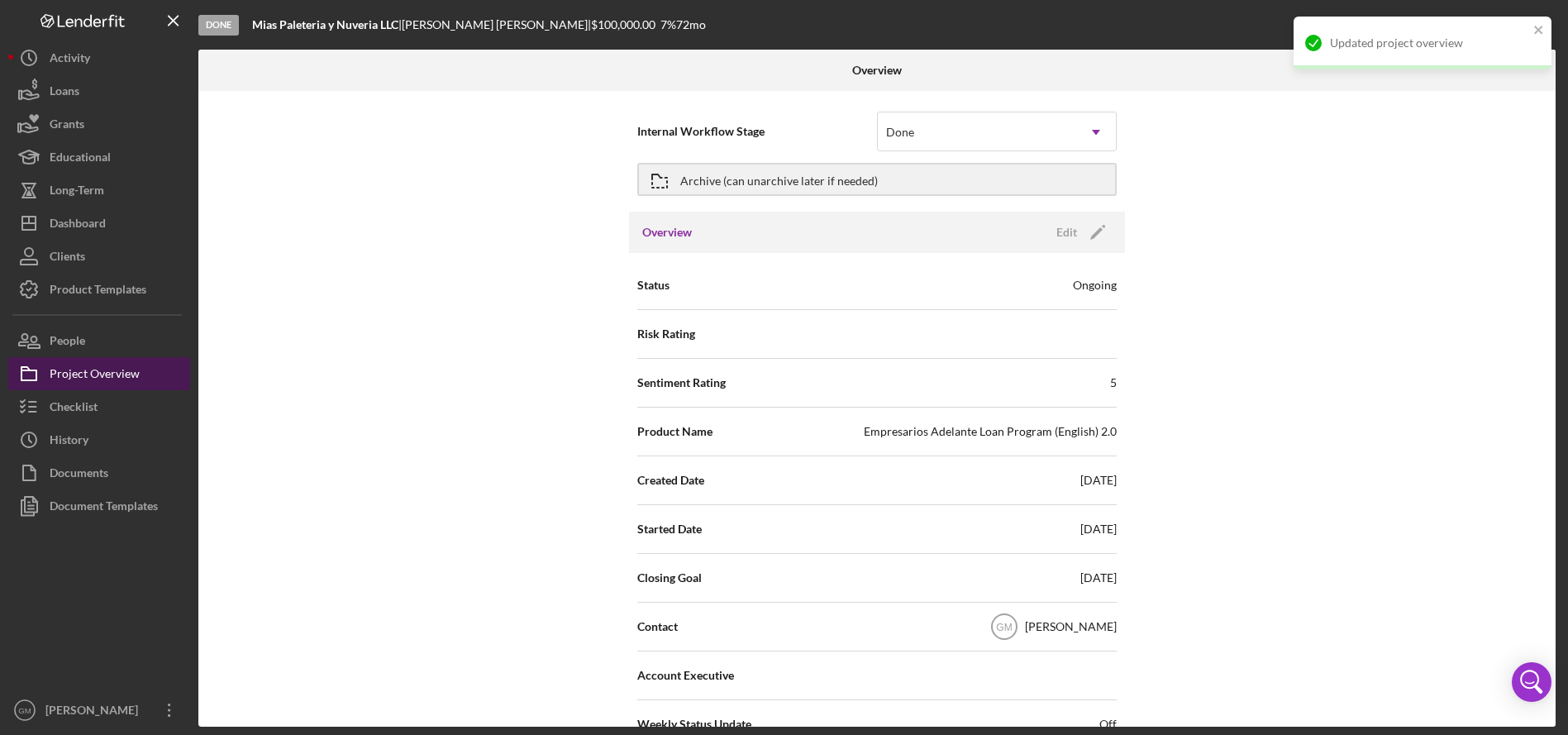
click at [136, 377] on div "Project Overview" at bounding box center [94, 376] width 91 height 37
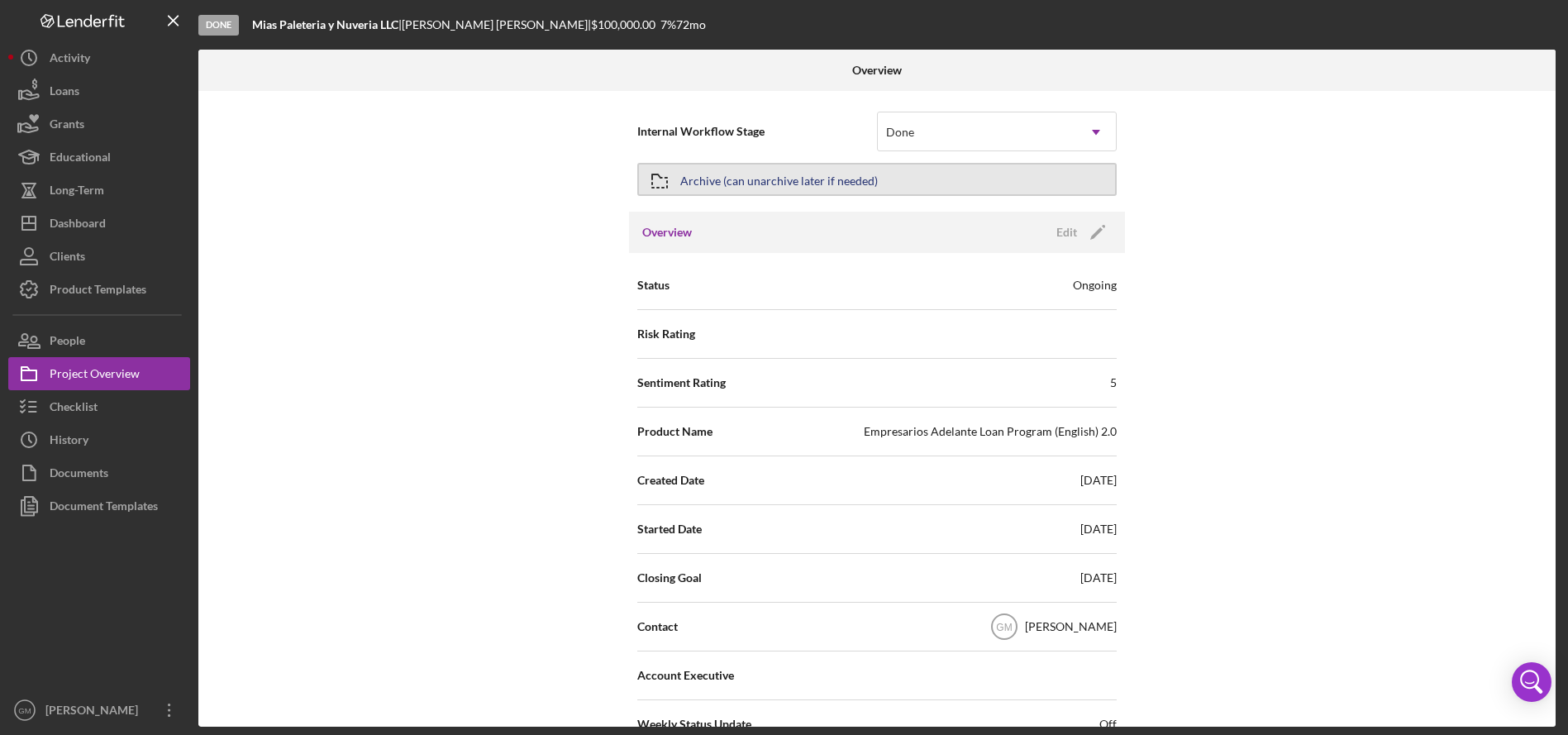
click at [805, 180] on div "Archive (can unarchive later if needed)" at bounding box center [779, 179] width 198 height 30
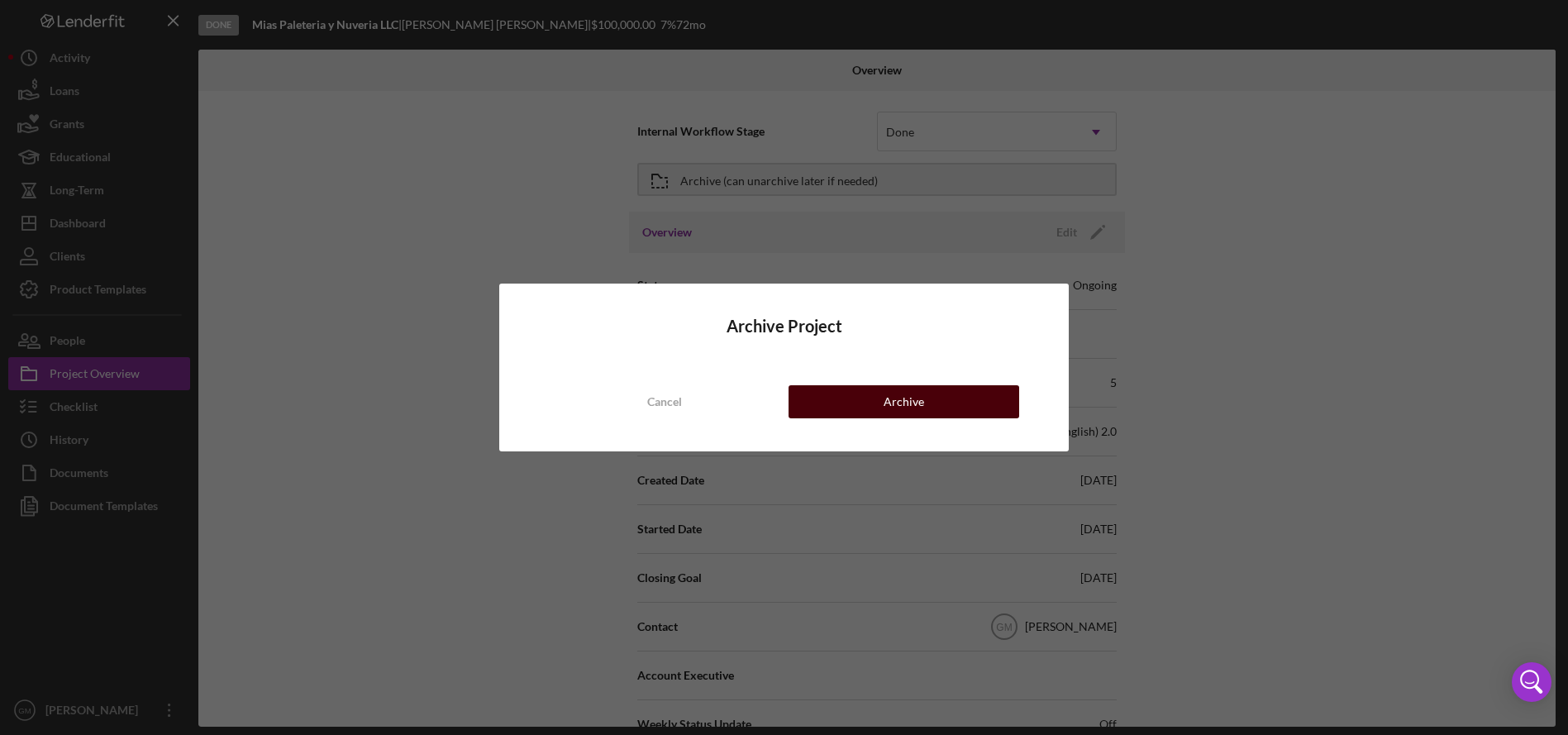
click at [850, 415] on button "Archive" at bounding box center [905, 402] width 232 height 33
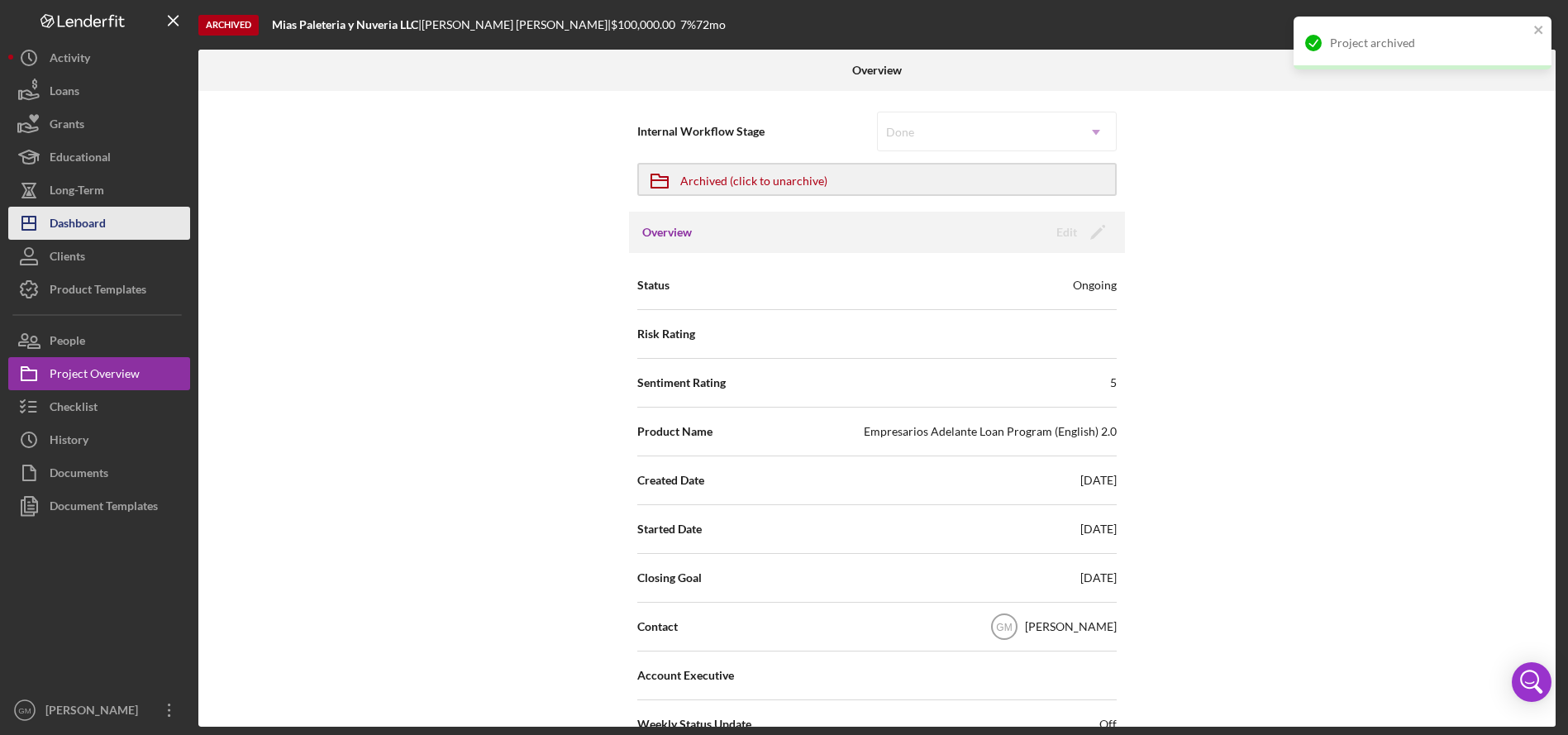
click at [103, 208] on div "Dashboard" at bounding box center [78, 225] width 56 height 37
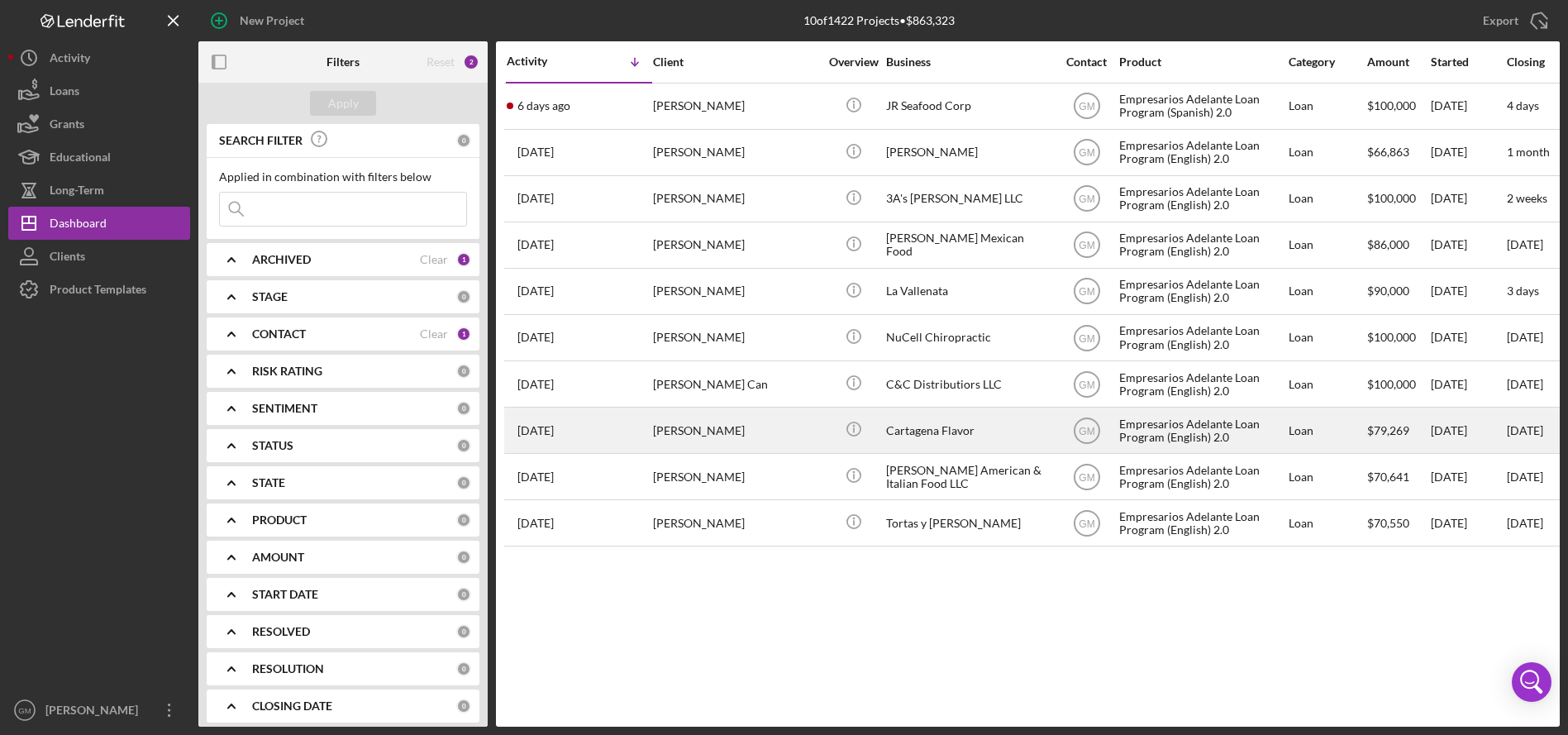
click at [785, 429] on div "[PERSON_NAME]" at bounding box center [736, 429] width 166 height 44
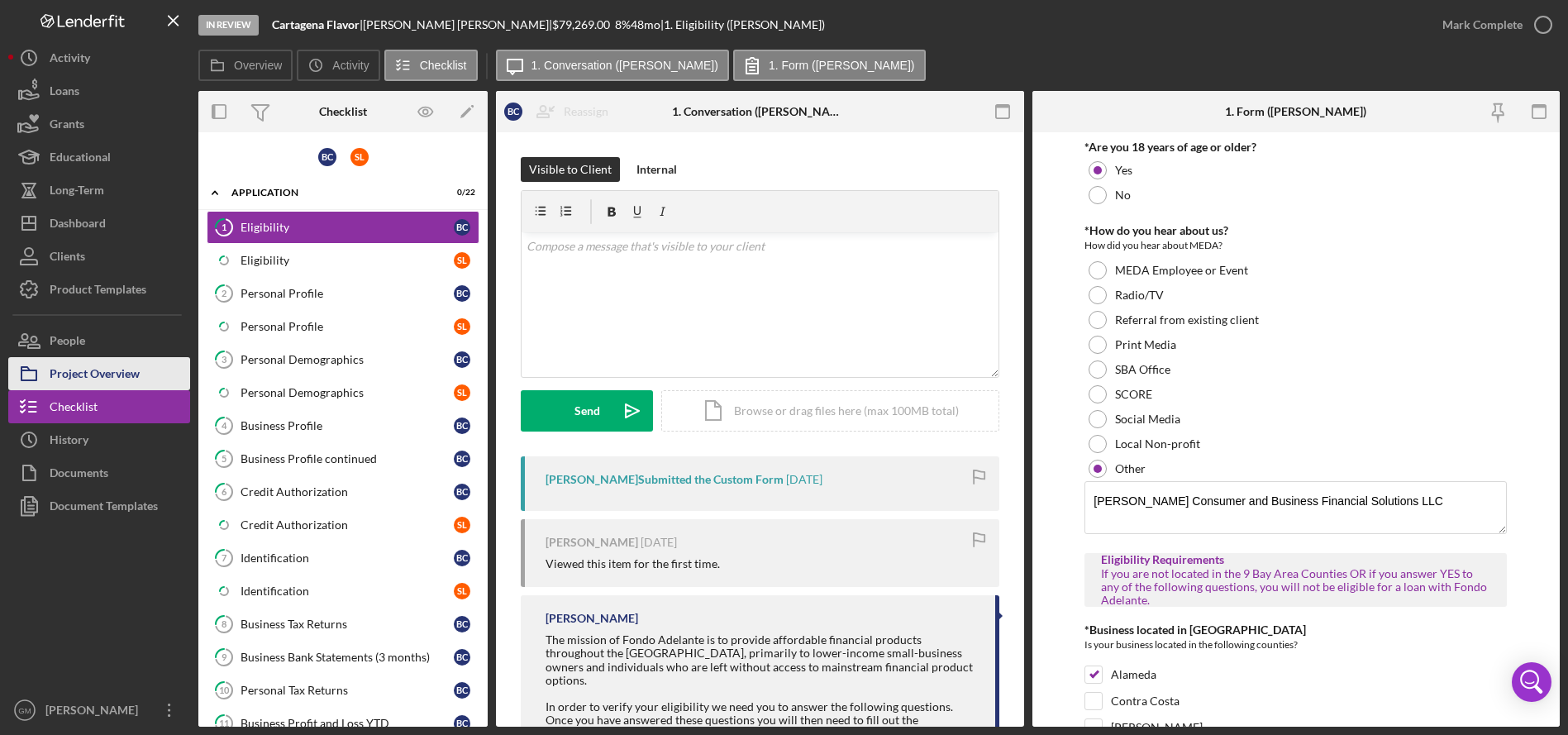
click at [133, 379] on div "Project Overview" at bounding box center [94, 376] width 91 height 37
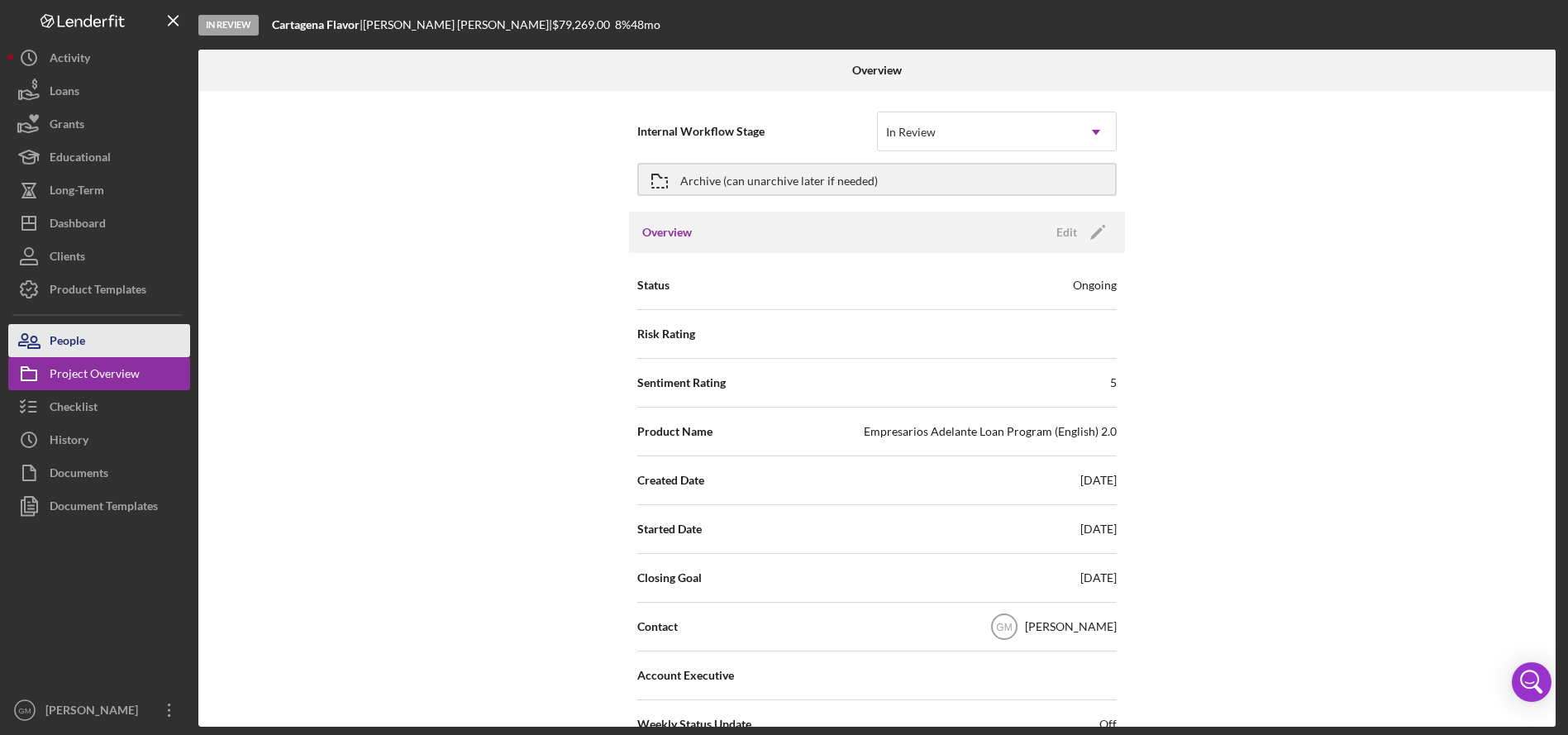
click at [74, 343] on div "People" at bounding box center [67, 343] width 35 height 37
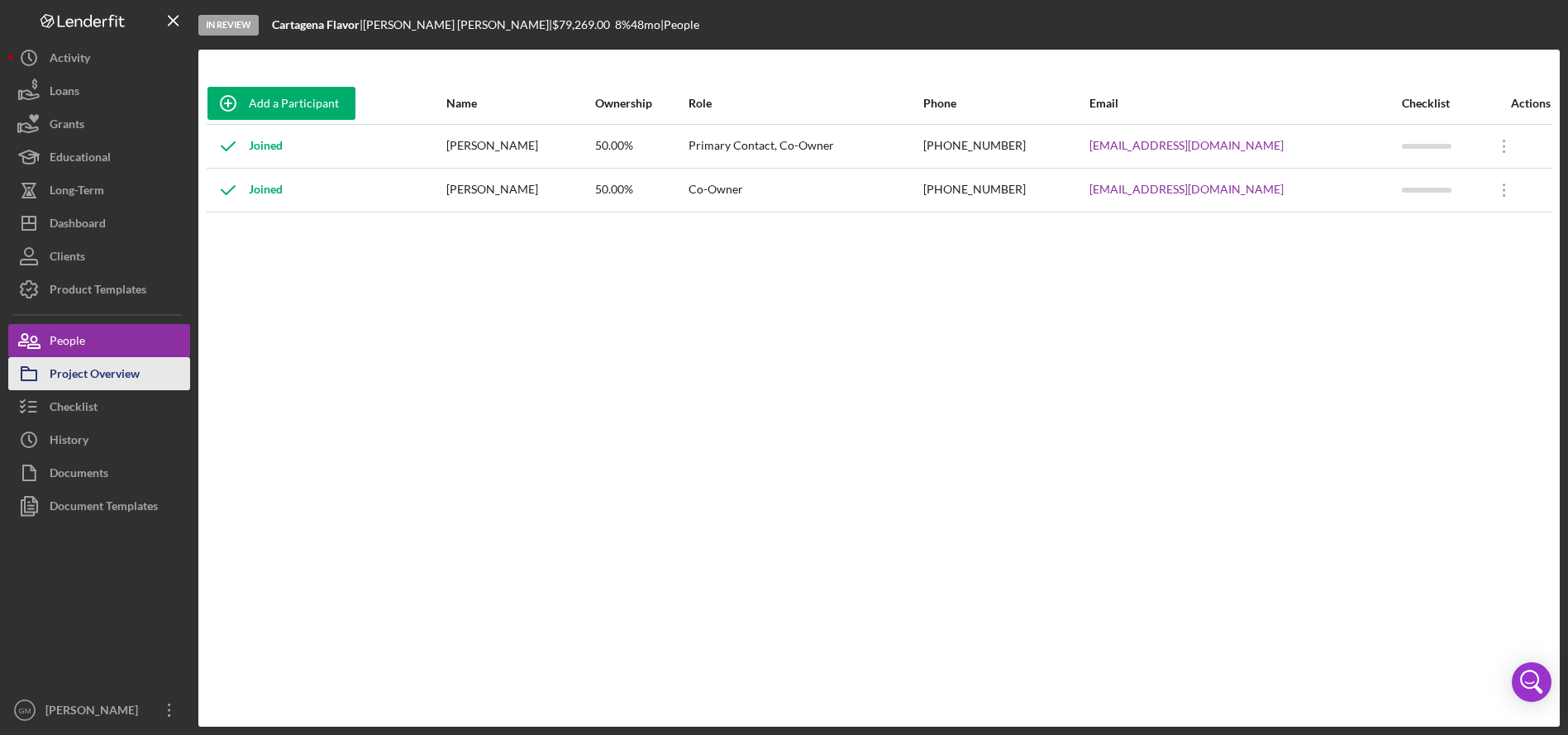
click at [85, 375] on div "Project Overview" at bounding box center [94, 376] width 91 height 37
